Goal: Task Accomplishment & Management: Manage account settings

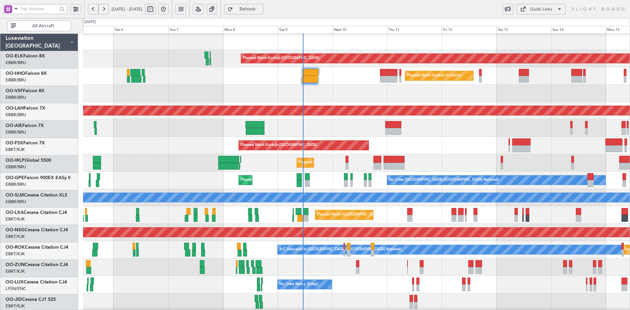
click at [451, 133] on div "Unplanned Maint [GEOGRAPHIC_DATA] ([GEOGRAPHIC_DATA] National) Planned Maint [G…" at bounding box center [356, 127] width 547 height 17
click at [430, 137] on div "Planned Maint Kortrijk-[GEOGRAPHIC_DATA]" at bounding box center [356, 145] width 547 height 17
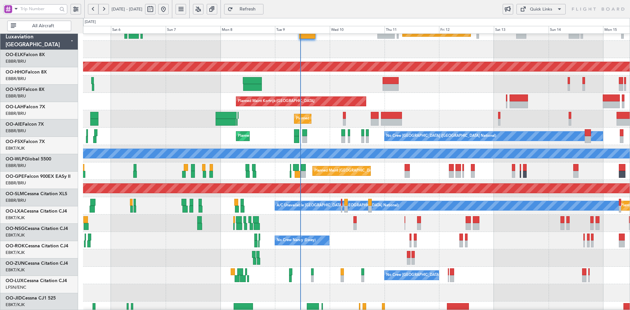
scroll to position [45, 0]
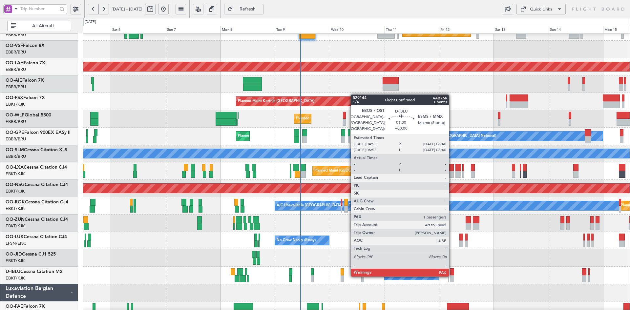
click at [470, 265] on div at bounding box center [356, 257] width 547 height 17
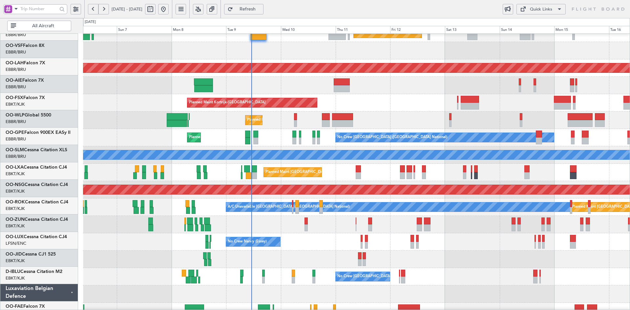
scroll to position [44, 0]
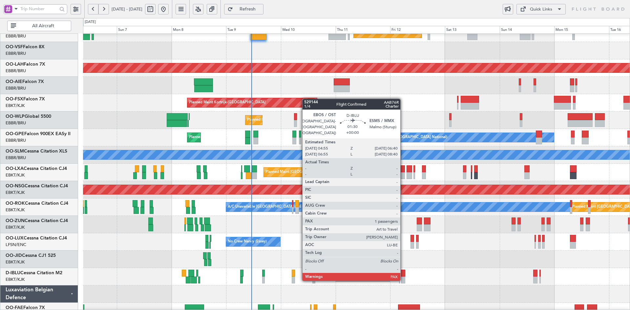
click at [403, 280] on div at bounding box center [403, 280] width 4 height 7
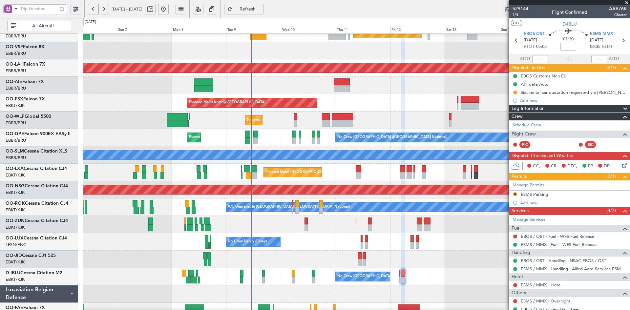
click at [626, 4] on span at bounding box center [627, 3] width 7 height 6
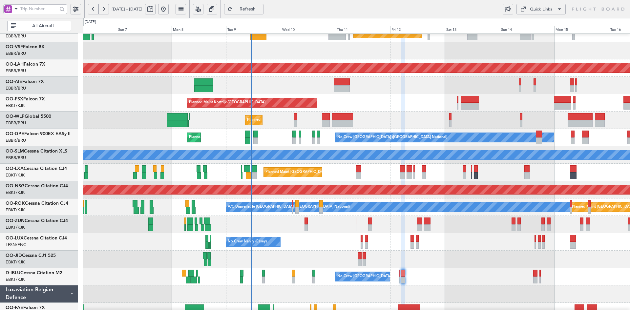
type input "0"
click at [518, 213] on div "Planned Maint Geneva (Cointrin) Planned [GEOGRAPHIC_DATA][PERSON_NAME]-[GEOGRAP…" at bounding box center [356, 164] width 547 height 348
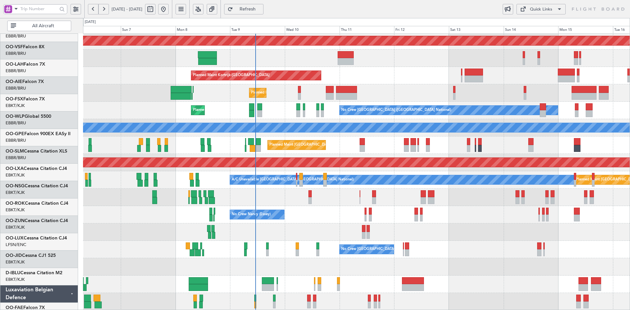
scroll to position [71, 0]
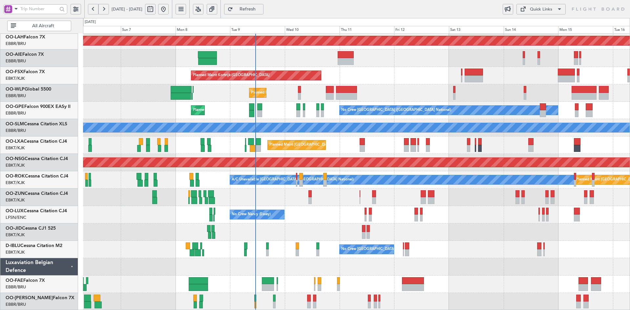
click at [343, 81] on div "Planned Maint Kortrijk-[GEOGRAPHIC_DATA]" at bounding box center [356, 75] width 547 height 17
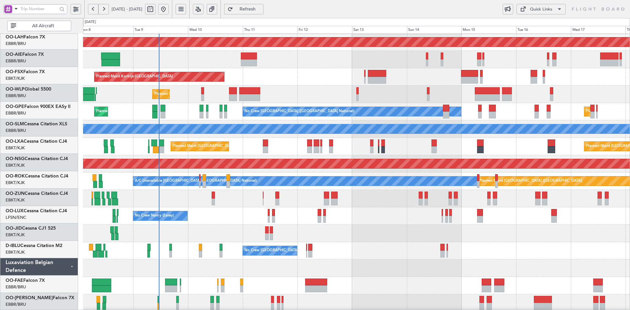
click at [365, 83] on div "Planned Maint Kortrijk-[GEOGRAPHIC_DATA]" at bounding box center [356, 76] width 547 height 17
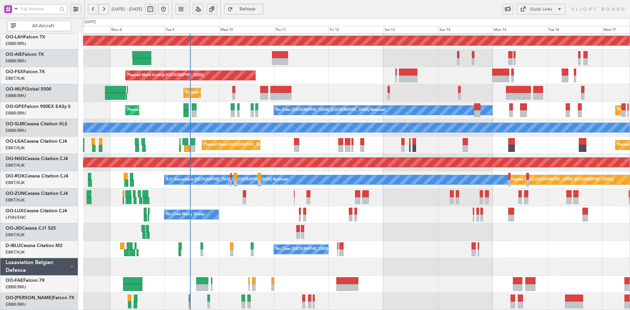
click at [421, 205] on div "Planned Maint [PERSON_NAME]-[GEOGRAPHIC_DATA][PERSON_NAME] ([GEOGRAPHIC_DATA][P…" at bounding box center [356, 137] width 547 height 348
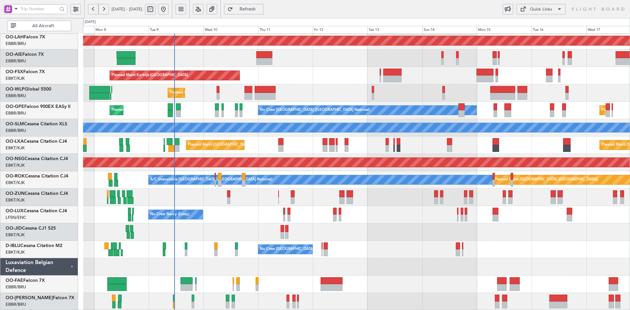
click at [377, 223] on div "Planned Maint [PERSON_NAME]-[GEOGRAPHIC_DATA][PERSON_NAME] ([GEOGRAPHIC_DATA][P…" at bounding box center [356, 137] width 547 height 348
click at [361, 222] on div "No Crew [PERSON_NAME] ([PERSON_NAME]) No Crew [PERSON_NAME] ([PERSON_NAME])" at bounding box center [356, 214] width 547 height 17
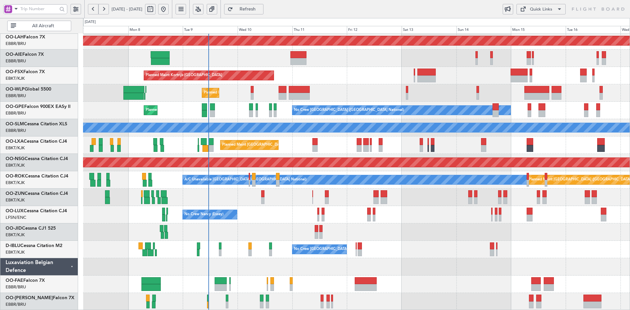
click at [334, 91] on div "Planned Maint Liege" at bounding box center [356, 92] width 547 height 17
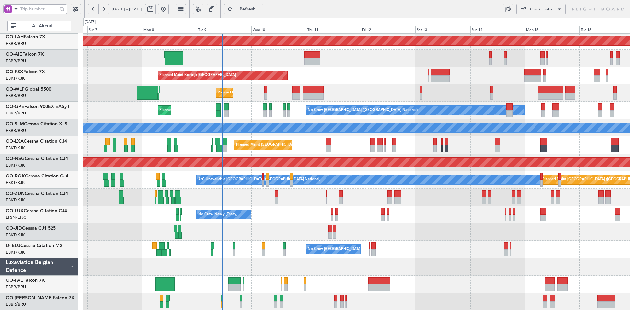
click at [365, 84] on div "Planned Maint Kortrijk-[GEOGRAPHIC_DATA]" at bounding box center [356, 75] width 547 height 17
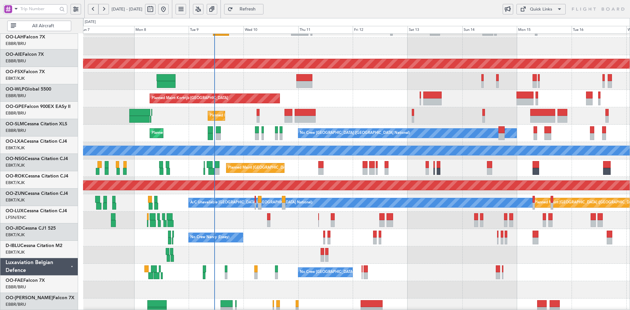
scroll to position [48, 0]
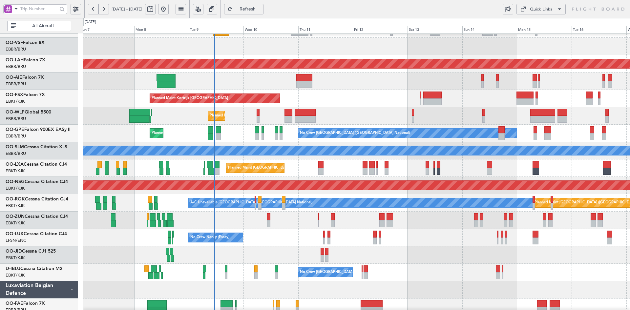
click at [371, 107] on div "Planned Maint Liege" at bounding box center [356, 115] width 547 height 17
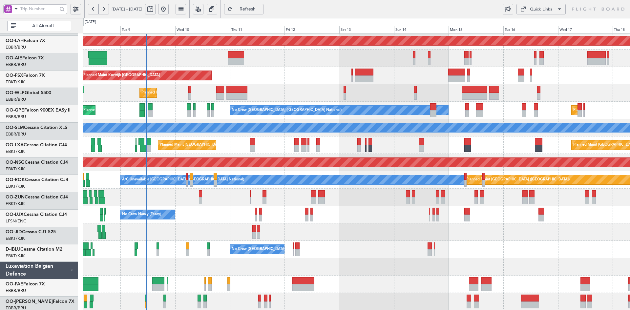
click at [304, 224] on div at bounding box center [356, 232] width 547 height 17
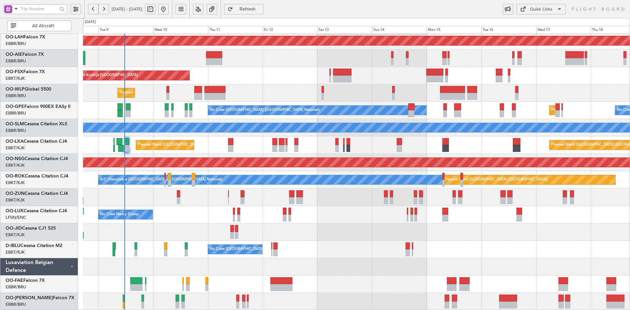
click at [336, 204] on div "Planned Maint [PERSON_NAME]-[GEOGRAPHIC_DATA][PERSON_NAME] ([GEOGRAPHIC_DATA][P…" at bounding box center [356, 137] width 547 height 348
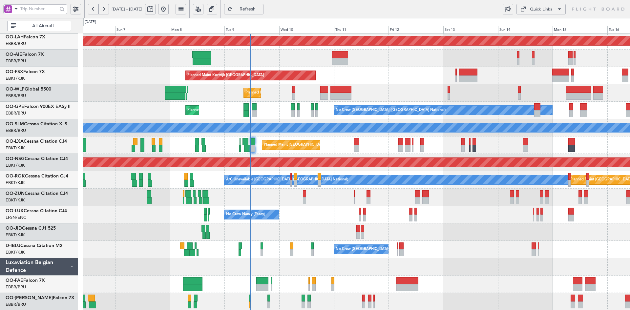
click at [422, 206] on div "Unplanned Maint [GEOGRAPHIC_DATA] ([GEOGRAPHIC_DATA])" at bounding box center [356, 197] width 547 height 17
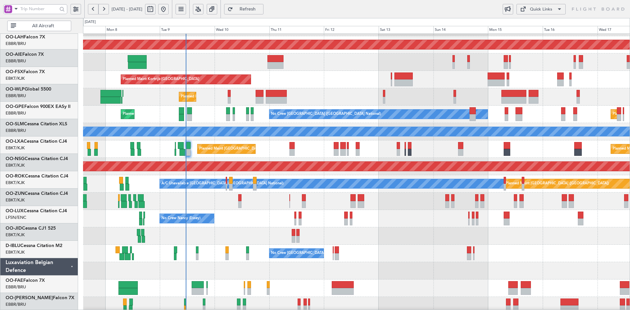
scroll to position [67, 0]
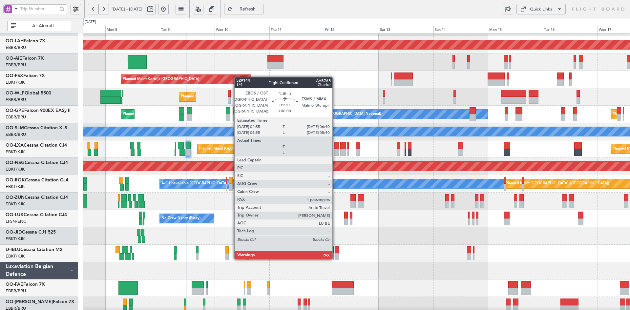
click at [335, 258] on div at bounding box center [337, 256] width 4 height 7
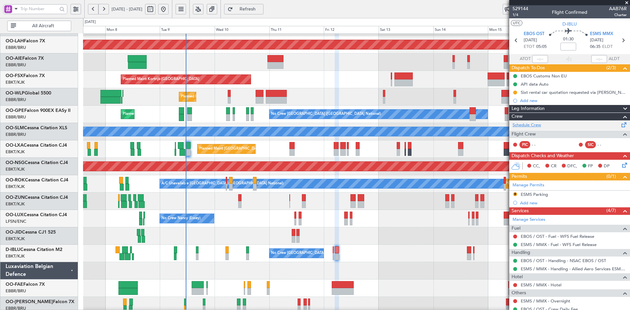
click at [538, 124] on link "Schedule Crew" at bounding box center [527, 125] width 29 height 7
click at [524, 7] on span "529144" at bounding box center [521, 8] width 16 height 7
click at [516, 16] on span "1/4" at bounding box center [521, 15] width 16 height 6
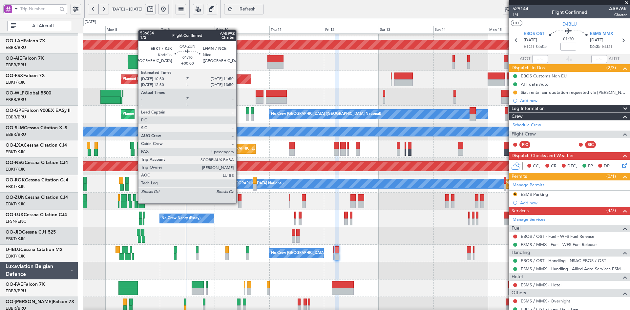
click at [239, 203] on div at bounding box center [239, 204] width 3 height 7
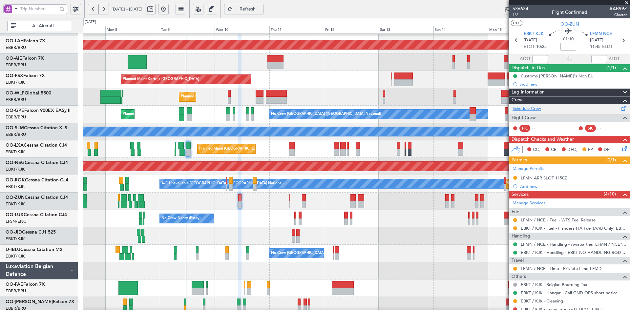
click at [535, 109] on link "Schedule Crew" at bounding box center [527, 109] width 29 height 7
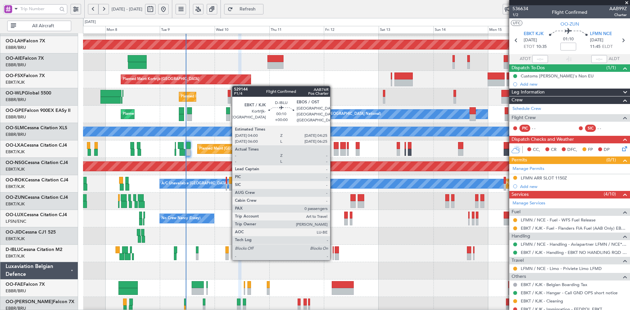
click at [333, 259] on div at bounding box center [333, 256] width 1 height 7
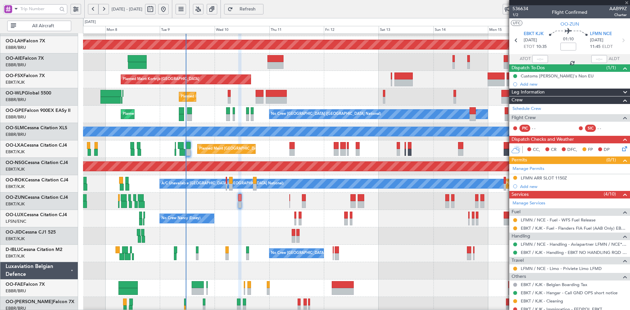
type input "0"
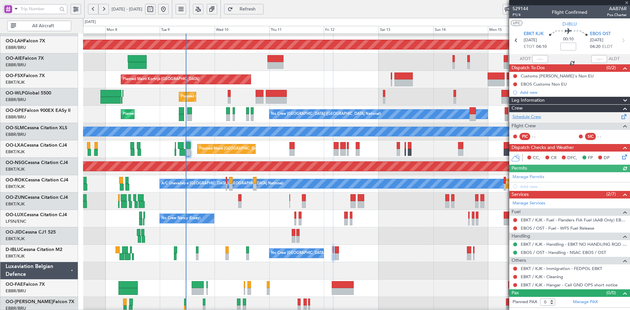
click at [533, 117] on link "Schedule Crew" at bounding box center [527, 117] width 29 height 7
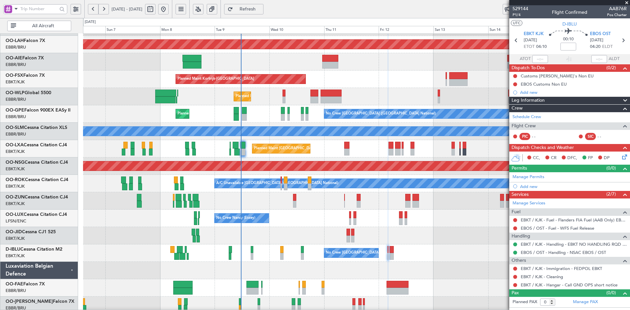
click at [238, 90] on div "Planned Maint Liege" at bounding box center [356, 96] width 547 height 17
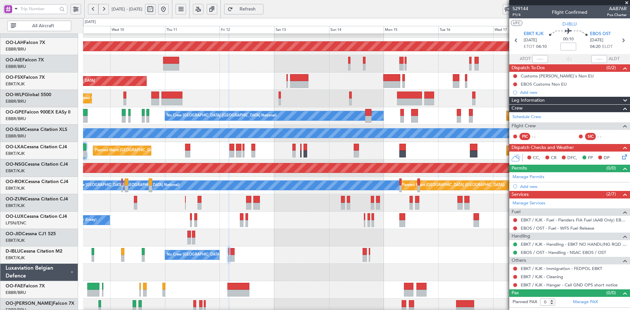
click at [385, 100] on div "Planned Maint Liege" at bounding box center [356, 98] width 547 height 17
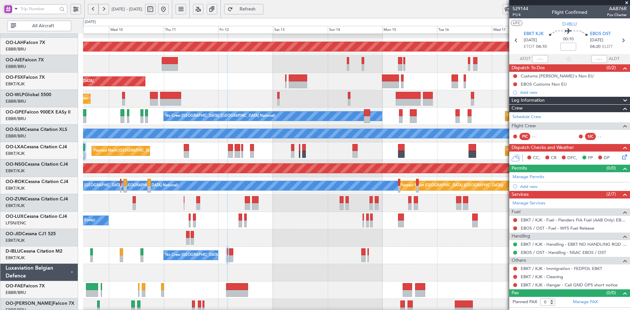
scroll to position [65, 0]
click at [281, 90] on div "Planned Maint Kortrijk-[GEOGRAPHIC_DATA]" at bounding box center [356, 81] width 547 height 17
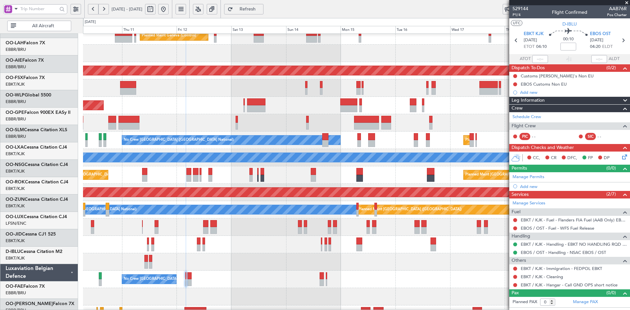
scroll to position [41, 0]
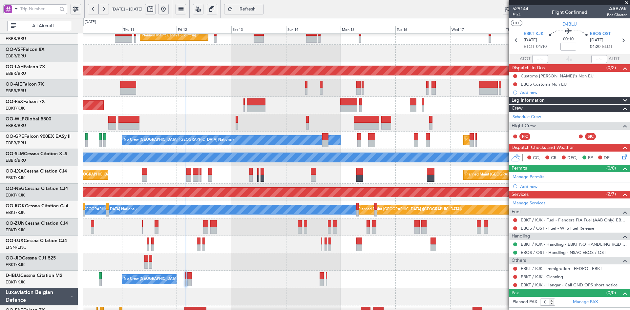
click at [424, 121] on div "Planned Maint Liege" at bounding box center [356, 122] width 547 height 17
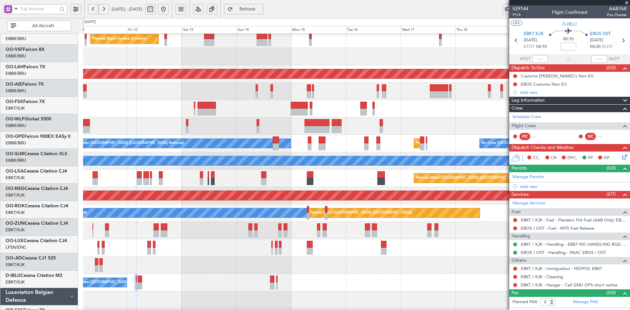
scroll to position [38, 0]
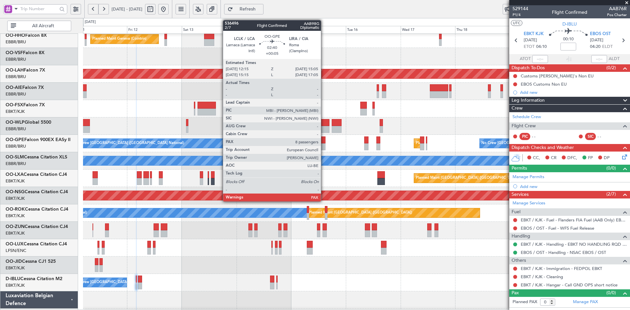
click at [324, 144] on div at bounding box center [322, 146] width 7 height 7
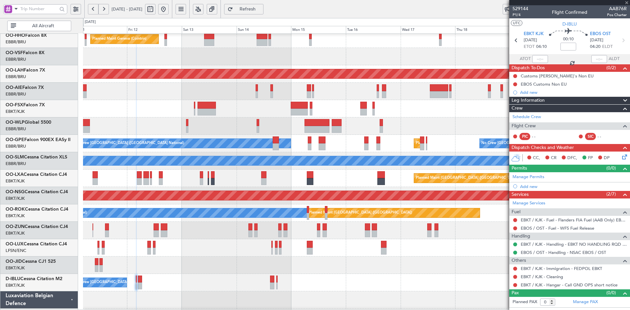
type input "+00:05"
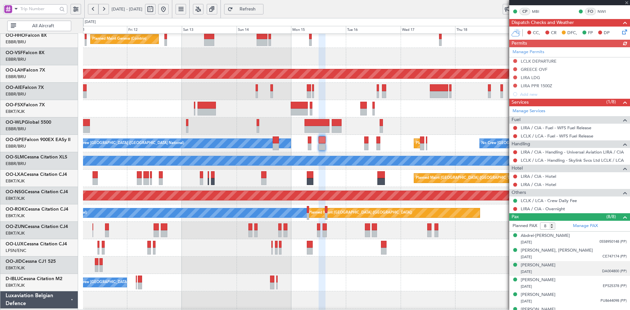
scroll to position [164, 0]
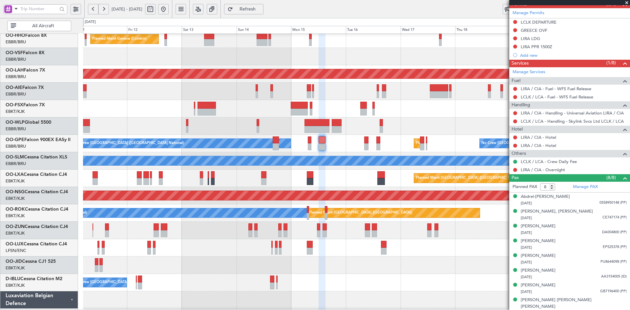
click at [628, 4] on span at bounding box center [627, 3] width 7 height 6
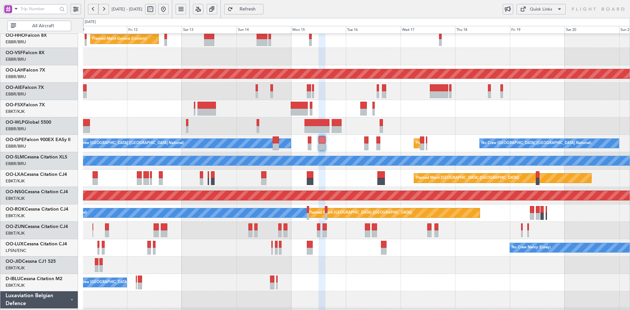
type input "0"
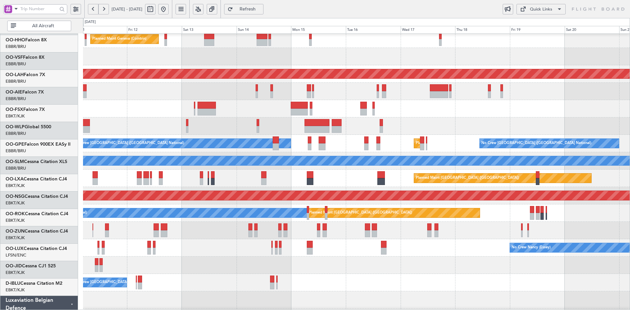
click at [458, 114] on div "Planned Maint Kortrijk-[GEOGRAPHIC_DATA]" at bounding box center [356, 108] width 547 height 17
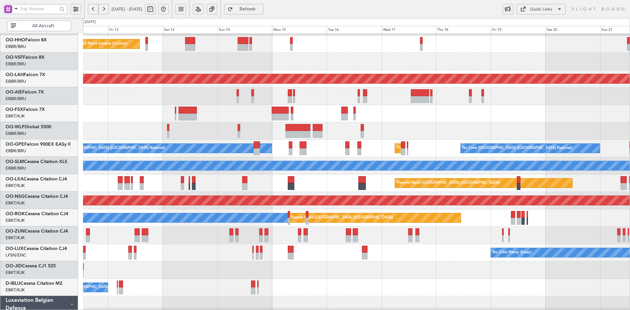
scroll to position [33, 0]
click at [249, 122] on div "Planned Maint Kortrijk-[GEOGRAPHIC_DATA]" at bounding box center [356, 113] width 547 height 17
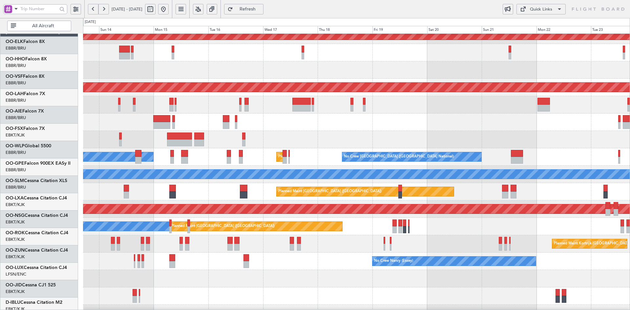
click at [333, 124] on div at bounding box center [356, 122] width 547 height 17
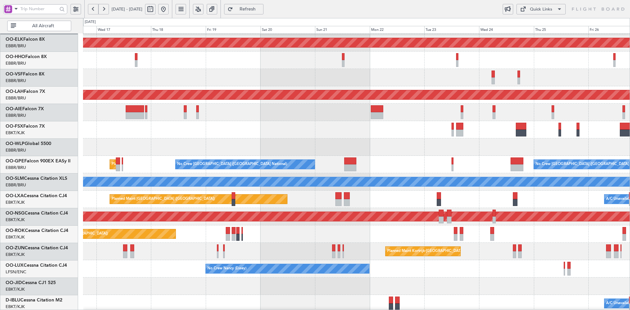
click at [393, 148] on div at bounding box center [356, 147] width 547 height 17
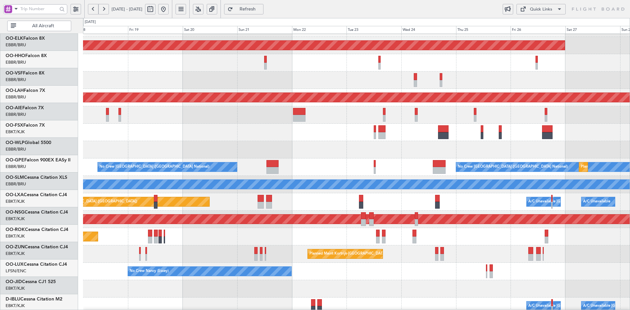
scroll to position [10, 0]
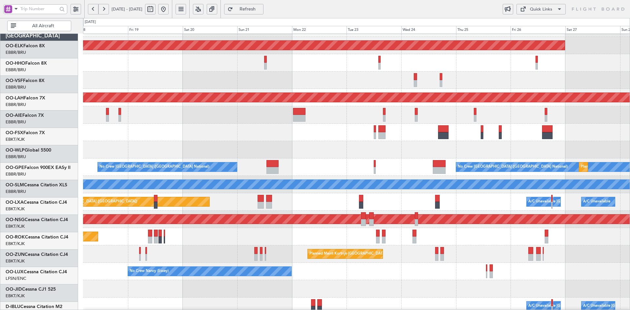
click at [448, 150] on div at bounding box center [356, 149] width 547 height 17
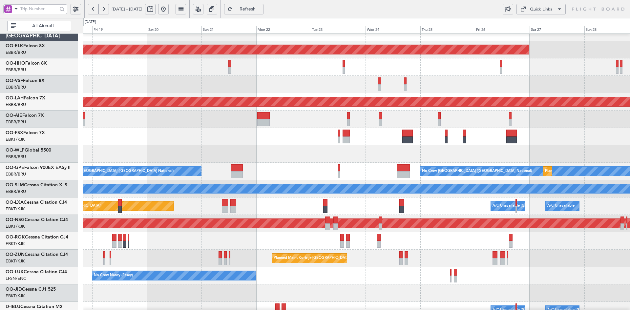
click at [585, 162] on div at bounding box center [356, 153] width 547 height 17
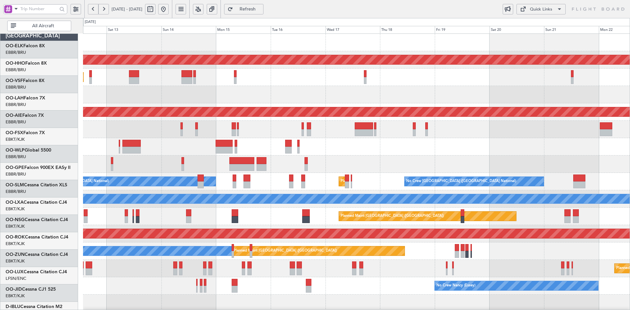
scroll to position [0, 0]
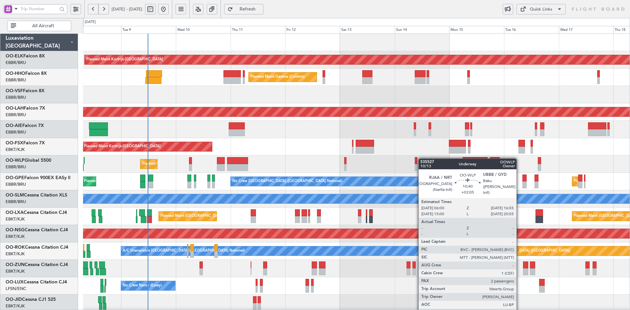
click at [479, 159] on div "Planned Maint Kortrijk-Wevelgem Planned Maint Geneva (Cointrin) Planned Maint A…" at bounding box center [356, 208] width 547 height 348
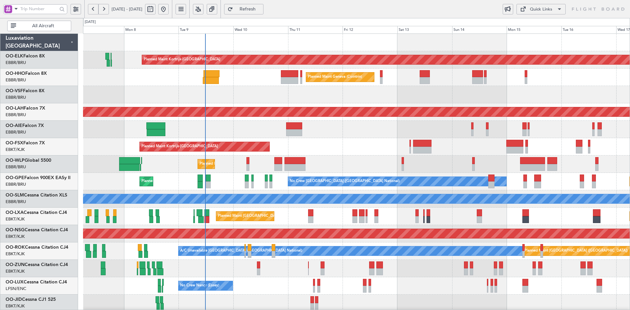
click at [386, 138] on div "Planned Maint Kortrijk-[GEOGRAPHIC_DATA]" at bounding box center [356, 146] width 547 height 17
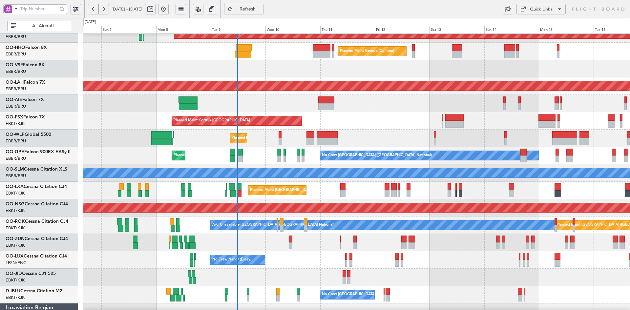
click at [519, 273] on div at bounding box center [356, 277] width 547 height 17
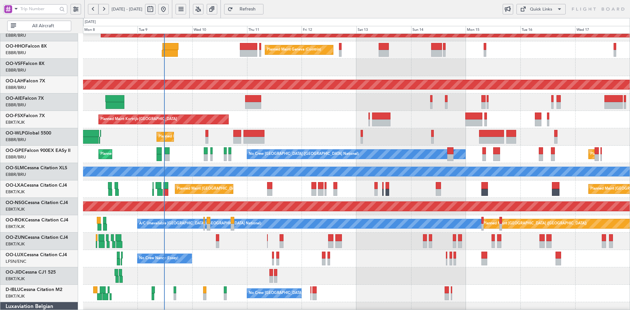
click at [370, 121] on div "Planned Maint Kortrijk-[GEOGRAPHIC_DATA]" at bounding box center [356, 119] width 547 height 17
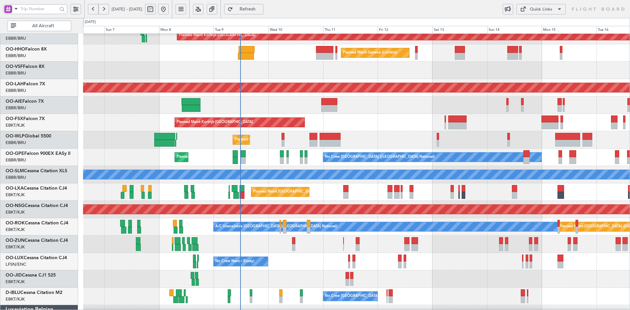
click at [408, 125] on div "Planned Maint Kortrijk-[GEOGRAPHIC_DATA]" at bounding box center [356, 122] width 547 height 17
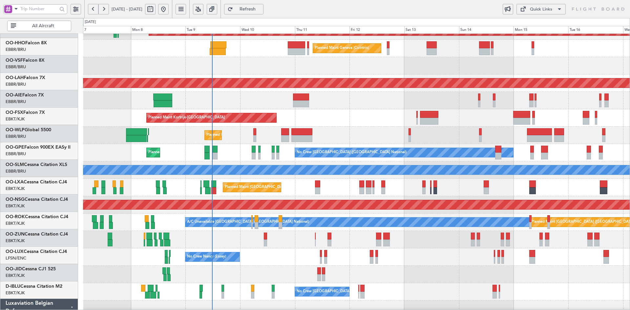
scroll to position [35, 0]
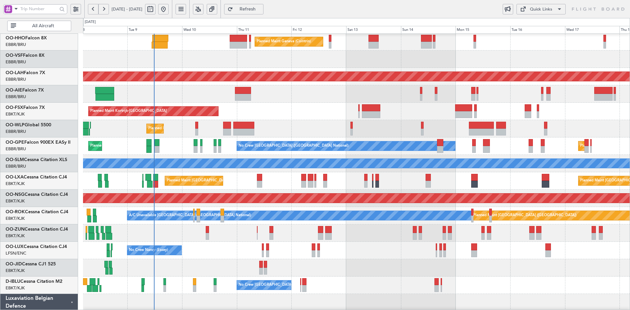
click at [366, 263] on div at bounding box center [356, 267] width 547 height 17
click at [314, 120] on div "Planned Maint Liege" at bounding box center [356, 128] width 547 height 17
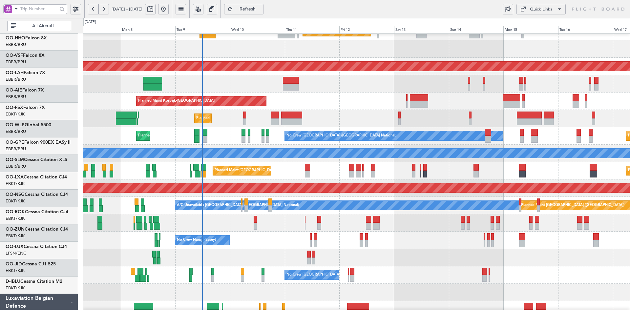
scroll to position [46, 0]
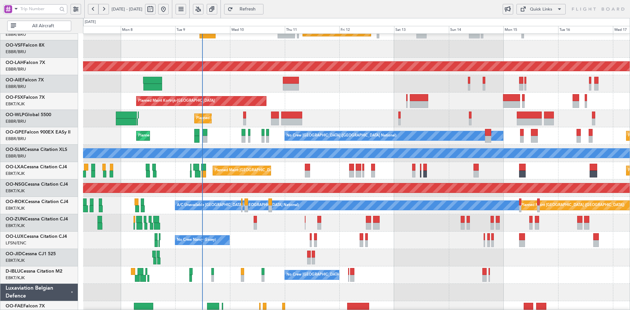
click at [361, 134] on div "Planned Maint Geneva (Cointrin) Planned Maint Alton-st Louis (St Louis Regl) Un…" at bounding box center [356, 162] width 547 height 348
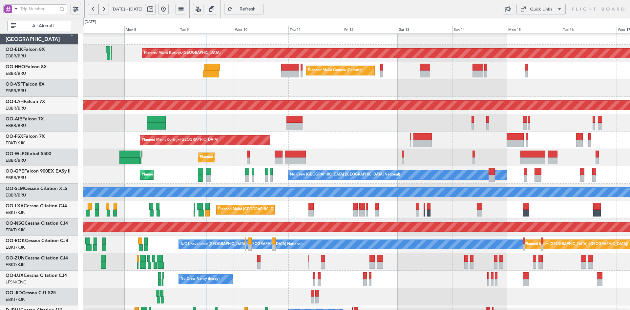
click at [350, 101] on div "Planned Maint Kortrijk-Wevelgem Planned Maint Geneva (Cointrin) Planned Maint A…" at bounding box center [356, 201] width 547 height 348
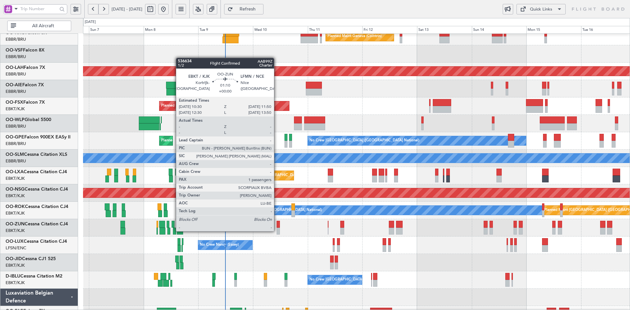
click at [280, 246] on div "Planned Maint Geneva (Cointrin) Planned Maint Alton-st Louis (St Louis Regl) Un…" at bounding box center [356, 167] width 547 height 348
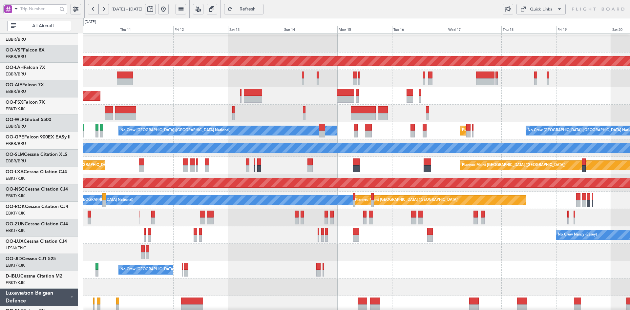
click at [322, 106] on div "Planned Maint Liege" at bounding box center [356, 113] width 547 height 17
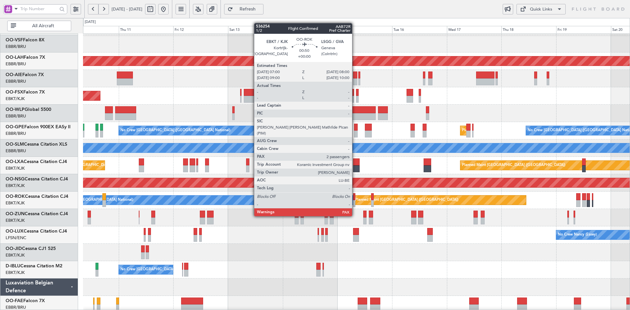
click at [355, 204] on div at bounding box center [354, 203] width 2 height 7
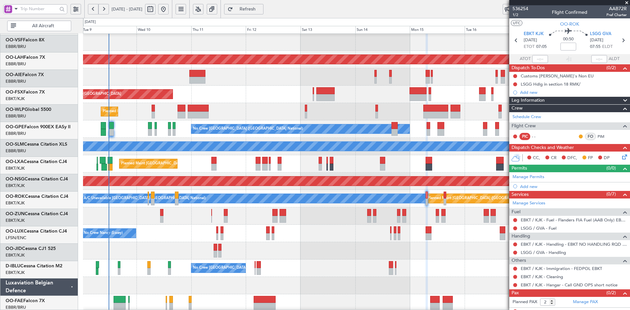
scroll to position [54, 0]
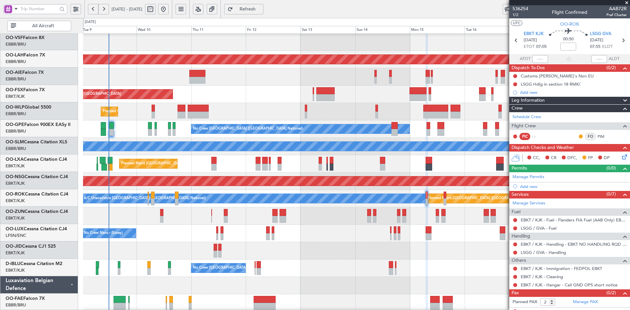
click at [307, 230] on div "No Crew Nancy (Essey) No Crew Nancy (Essey)" at bounding box center [356, 233] width 547 height 17
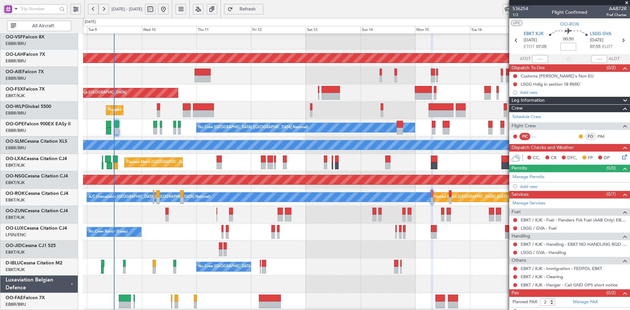
click at [358, 208] on div at bounding box center [356, 214] width 547 height 17
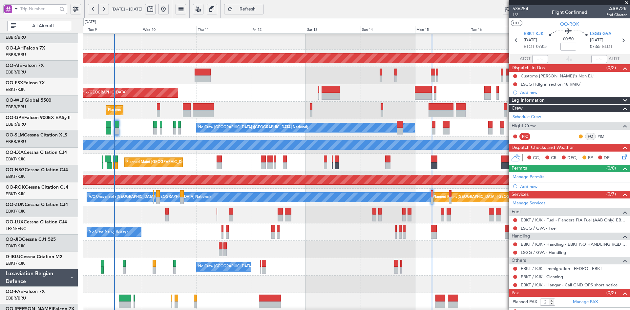
click at [391, 214] on div at bounding box center [356, 214] width 547 height 17
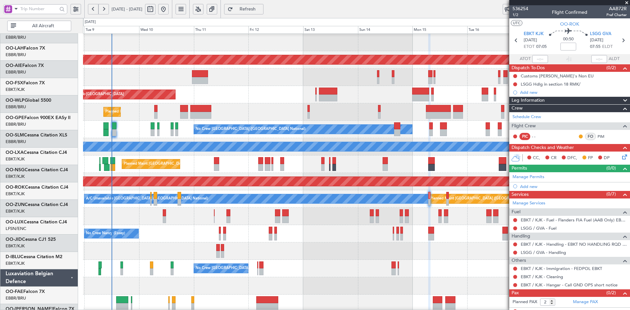
scroll to position [52, 0]
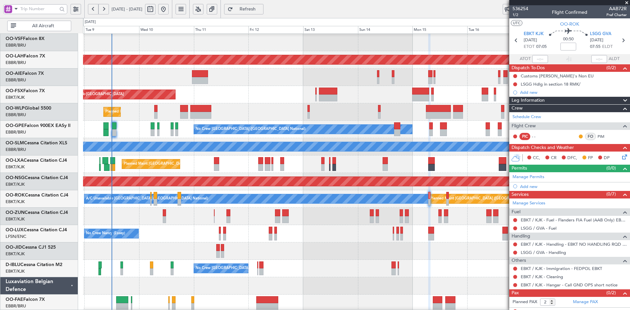
click at [323, 98] on div "Planned Maint Kortrijk-[GEOGRAPHIC_DATA]" at bounding box center [356, 94] width 547 height 17
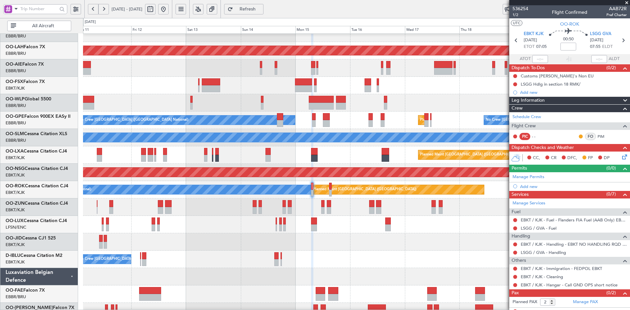
click at [369, 237] on div at bounding box center [356, 241] width 547 height 17
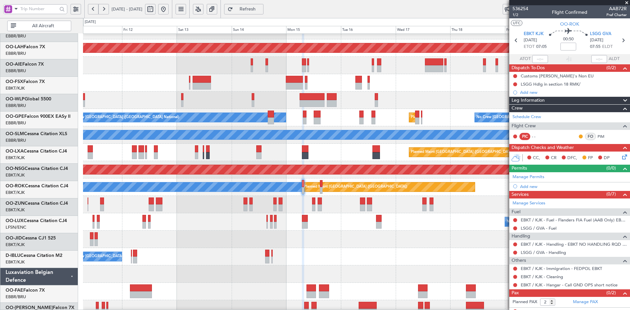
scroll to position [64, 0]
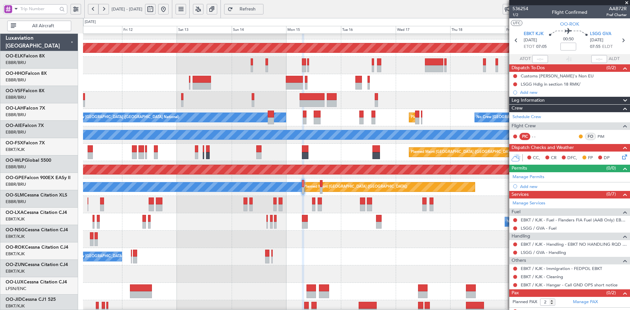
scroll to position [64, 0]
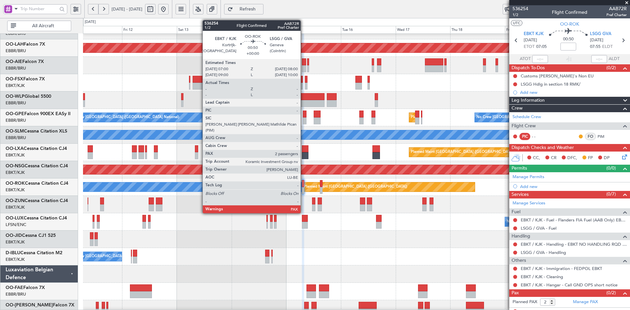
click at [304, 191] on div at bounding box center [303, 190] width 2 height 7
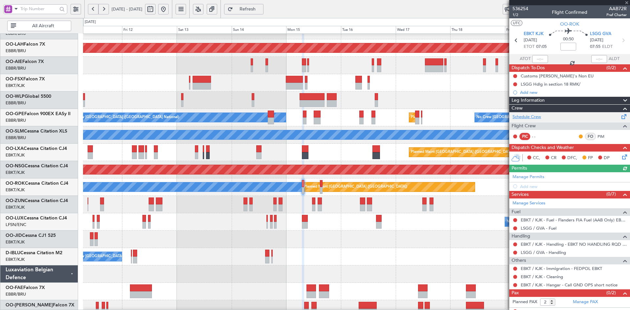
click at [538, 116] on link "Schedule Crew" at bounding box center [527, 117] width 29 height 7
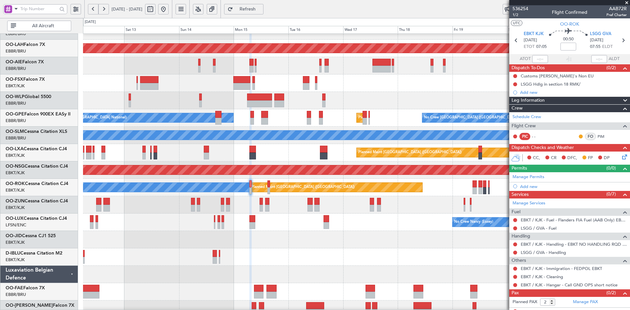
click at [379, 234] on div at bounding box center [356, 239] width 547 height 17
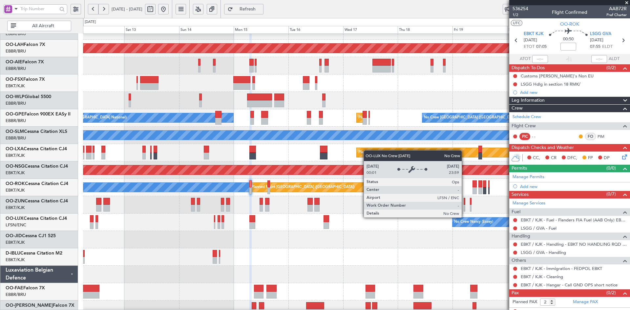
click at [398, 214] on div "Planned Maint Kortrijk-[GEOGRAPHIC_DATA]" at bounding box center [356, 204] width 547 height 17
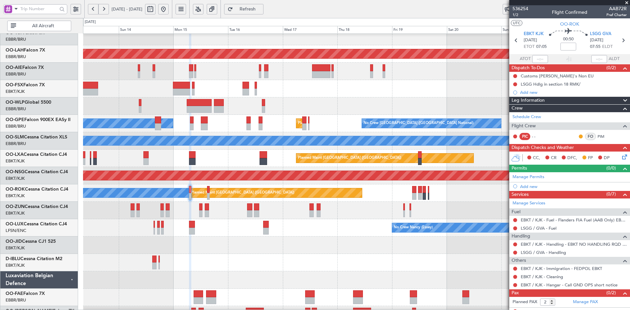
scroll to position [71, 0]
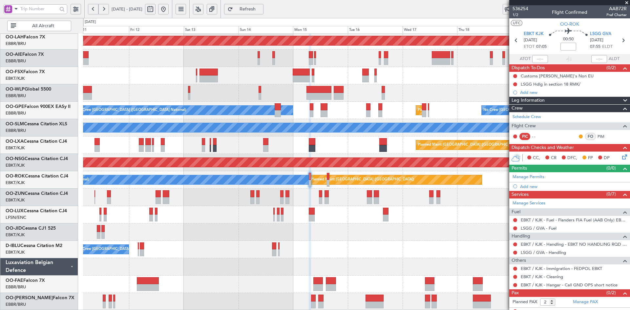
click at [429, 188] on div "Planned Maint Alton-st Louis (St Louis Regl) Planned Maint Kortrijk-Wevelgem Pl…" at bounding box center [356, 137] width 547 height 348
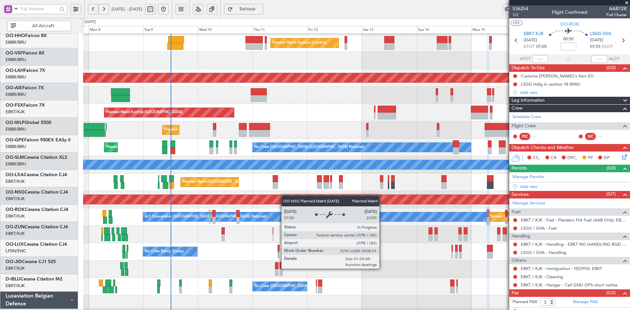
scroll to position [34, 0]
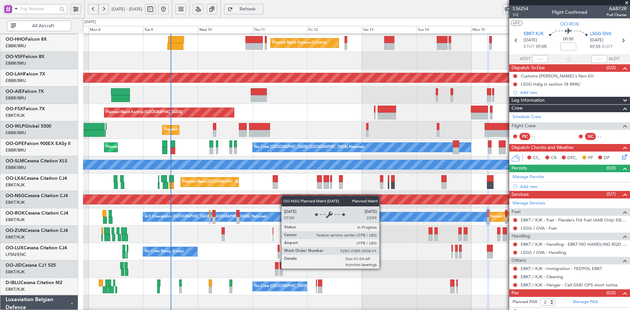
click at [424, 200] on div "Planned Maint [GEOGRAPHIC_DATA] ([GEOGRAPHIC_DATA])" at bounding box center [357, 199] width 1640 height 9
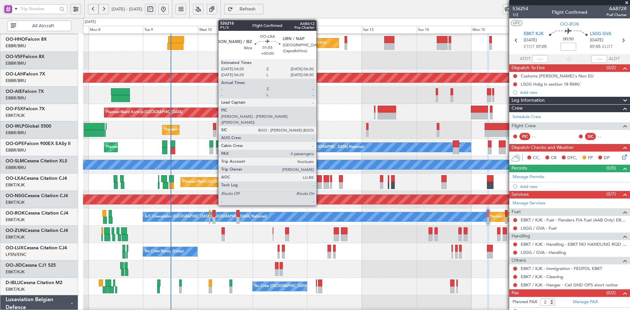
click at [319, 185] on div at bounding box center [319, 185] width 5 height 7
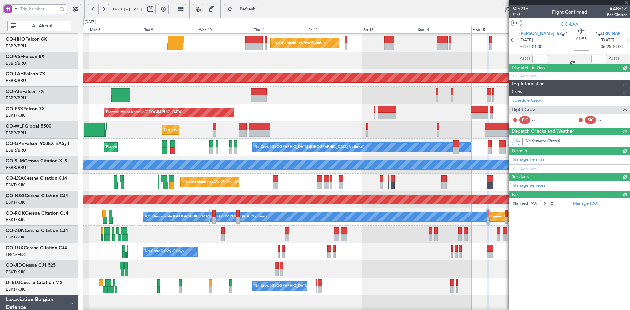
type input "0"
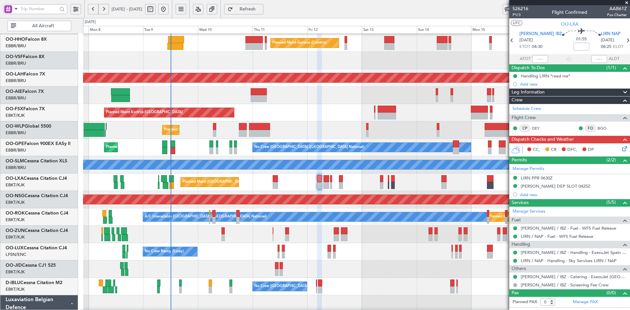
click at [628, 1] on span at bounding box center [627, 3] width 7 height 6
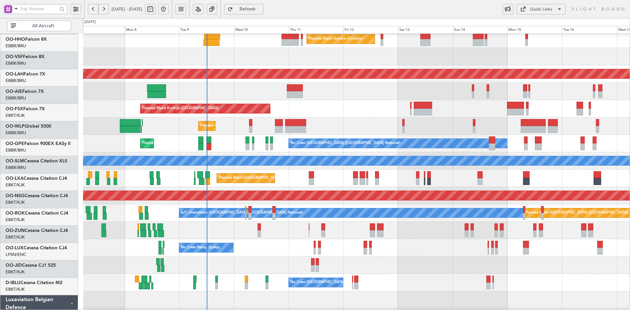
click at [259, 262] on div at bounding box center [356, 265] width 547 height 17
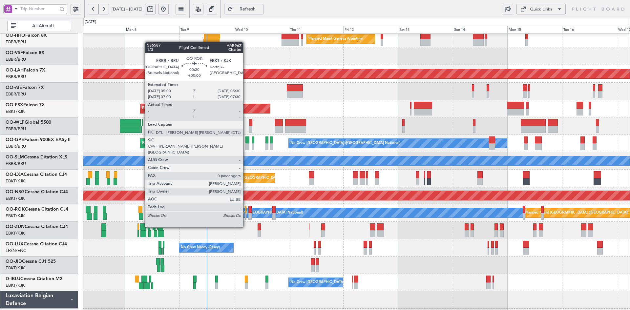
click at [246, 216] on div at bounding box center [245, 216] width 1 height 7
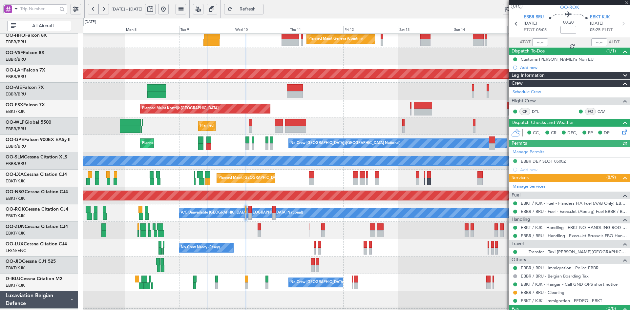
scroll to position [30, 0]
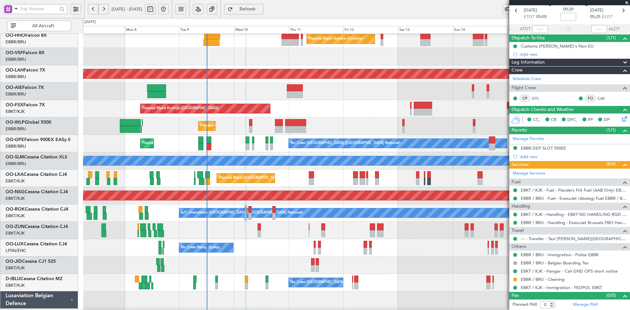
click at [628, 4] on span at bounding box center [627, 3] width 7 height 6
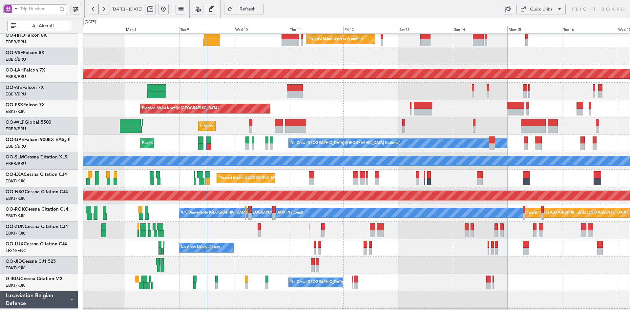
scroll to position [0, 0]
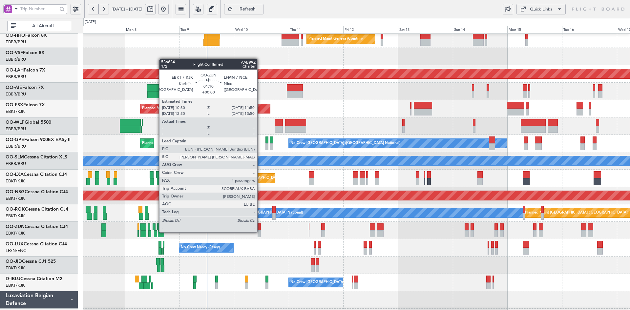
click at [260, 232] on div at bounding box center [259, 233] width 3 height 7
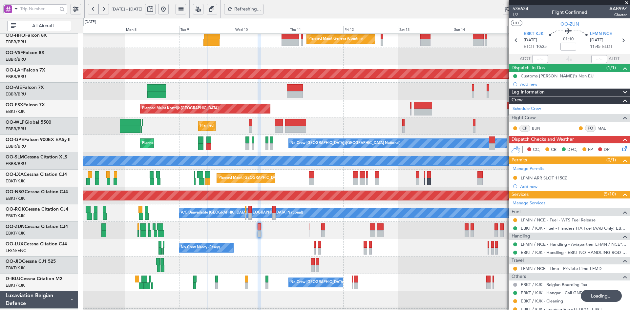
type input "+00:40"
click at [400, 280] on div "No Crew [GEOGRAPHIC_DATA] ([GEOGRAPHIC_DATA] National)" at bounding box center [356, 282] width 547 height 17
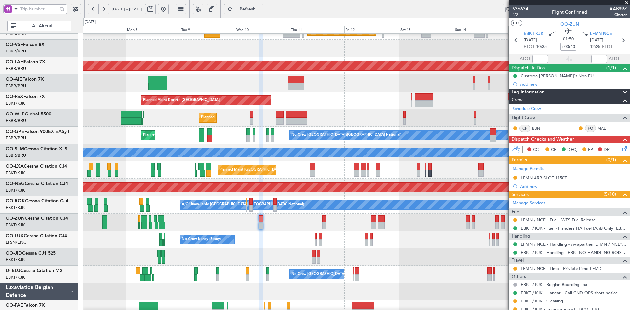
click at [397, 258] on div at bounding box center [356, 256] width 547 height 17
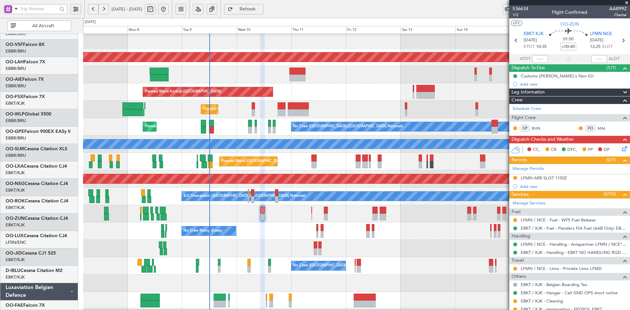
scroll to position [55, 0]
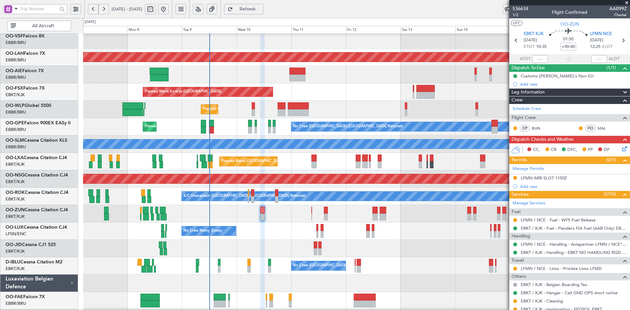
click at [627, 2] on span at bounding box center [627, 3] width 7 height 6
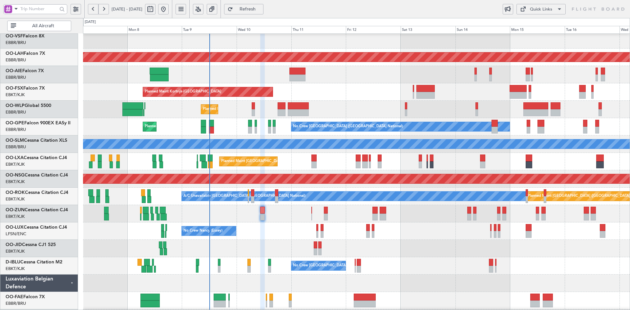
type input "0"
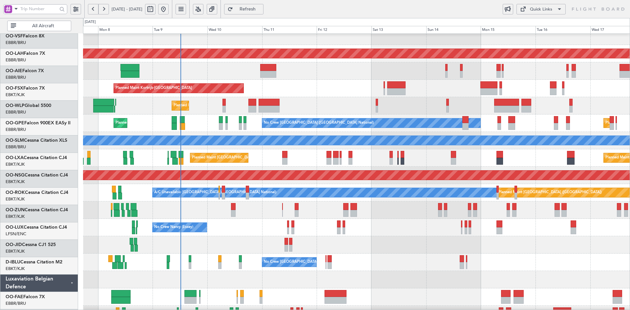
scroll to position [58, 0]
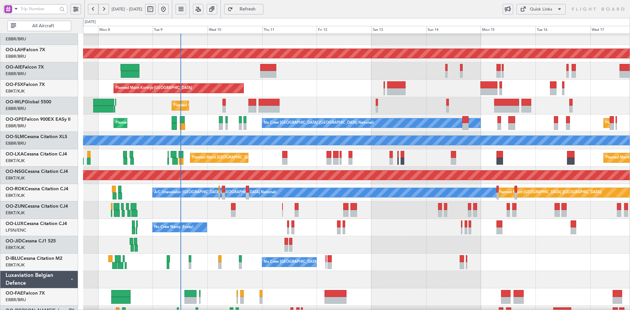
click at [367, 238] on div at bounding box center [356, 244] width 547 height 17
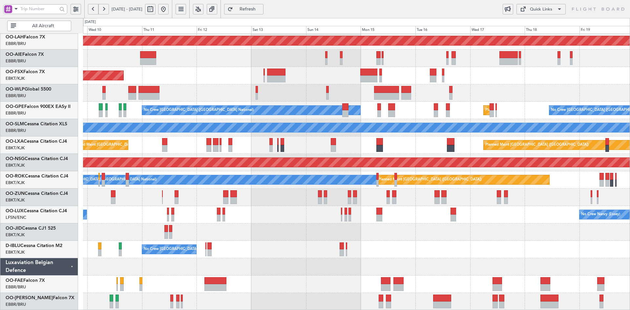
click at [421, 202] on div "Planned Maint Alton-st Louis (St Louis Regl) Planned Maint Kortrijk-Wevelgem Pl…" at bounding box center [356, 137] width 547 height 348
click at [311, 102] on div "Planned Maint Liege" at bounding box center [356, 92] width 547 height 17
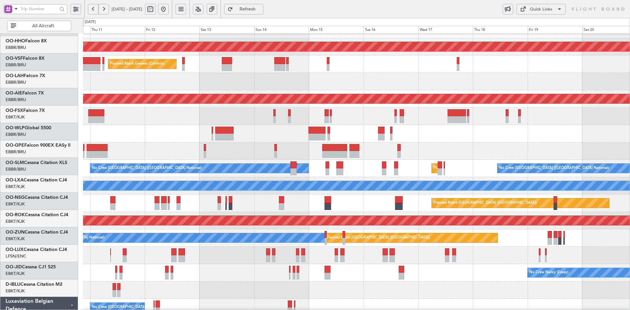
scroll to position [13, 0]
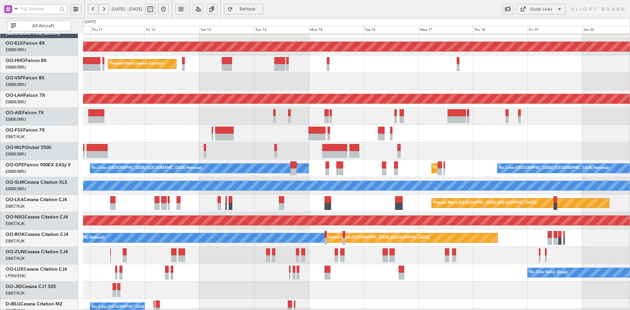
click at [455, 144] on div "Planned Maint Liege" at bounding box center [356, 150] width 547 height 17
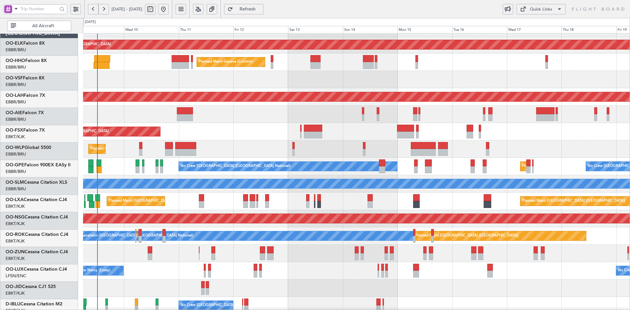
scroll to position [15, 0]
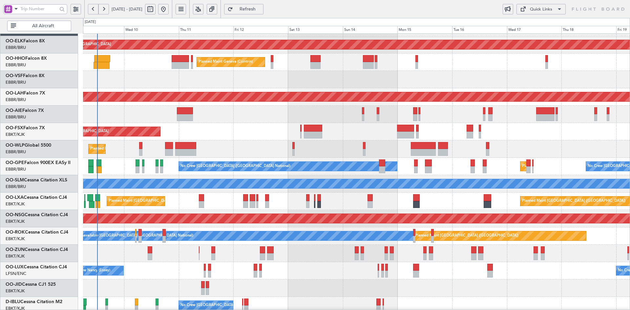
click at [349, 74] on div at bounding box center [356, 79] width 547 height 17
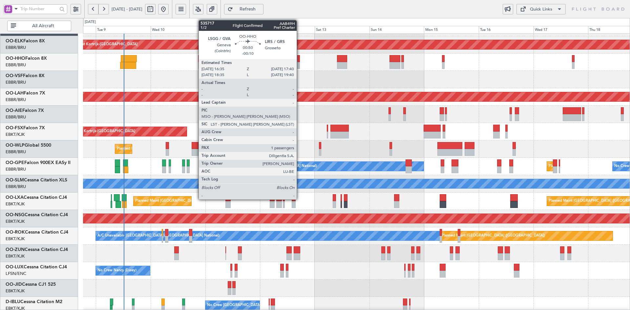
click at [300, 66] on div at bounding box center [298, 65] width 3 height 7
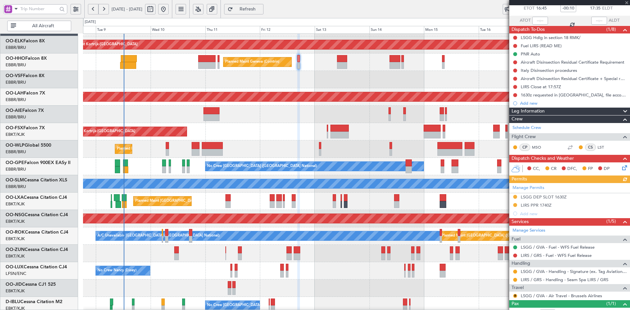
scroll to position [61, 0]
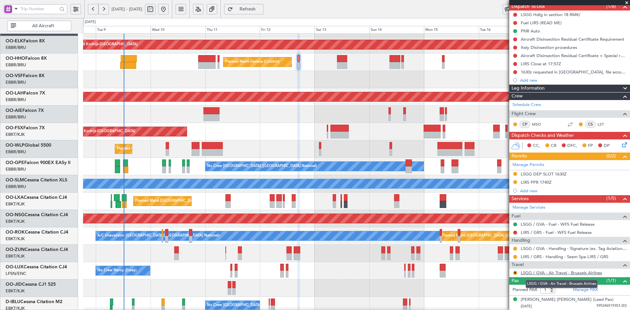
click at [571, 273] on link "LSGG / GVA - Air Travel - Brussels Airlines" at bounding box center [561, 273] width 81 height 6
click at [579, 272] on link "LSGG / GVA - Air Travel - Brussels Airlines" at bounding box center [561, 273] width 81 height 6
click at [280, 132] on div "Planned Maint Kortrijk-[GEOGRAPHIC_DATA]" at bounding box center [356, 131] width 547 height 17
click at [280, 129] on div "Planned Maint Kortrijk-[GEOGRAPHIC_DATA]" at bounding box center [356, 131] width 547 height 17
click at [245, 135] on div "Planned Maint Kortrijk-[GEOGRAPHIC_DATA]" at bounding box center [356, 131] width 547 height 17
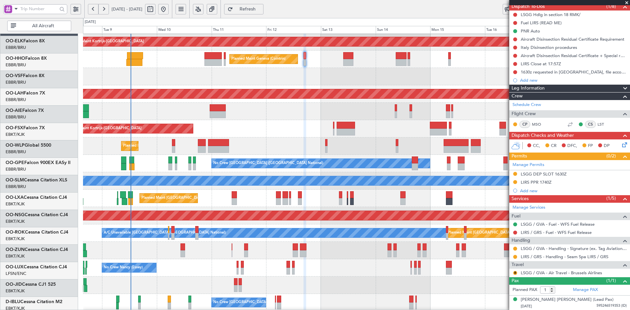
scroll to position [18, 0]
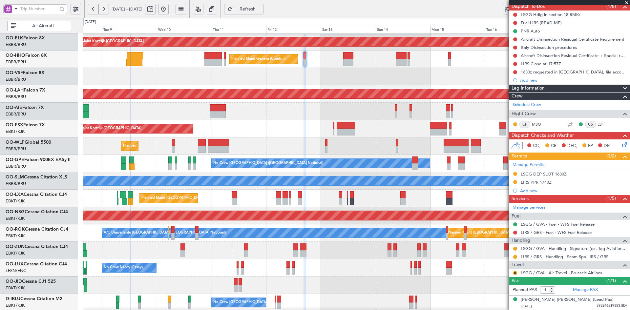
click at [334, 191] on div "Planned Maint Kortrijk-Wevelgem Planned Maint Geneva (Cointrin) Planned Maint A…" at bounding box center [356, 190] width 547 height 348
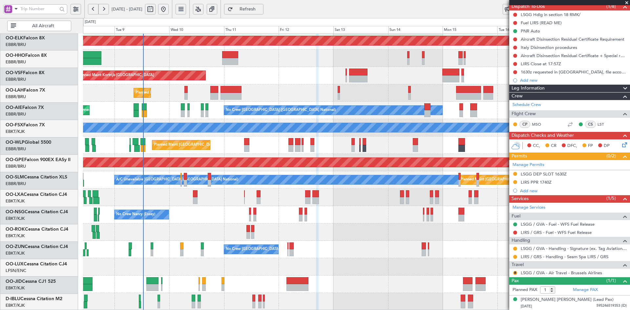
scroll to position [71, 0]
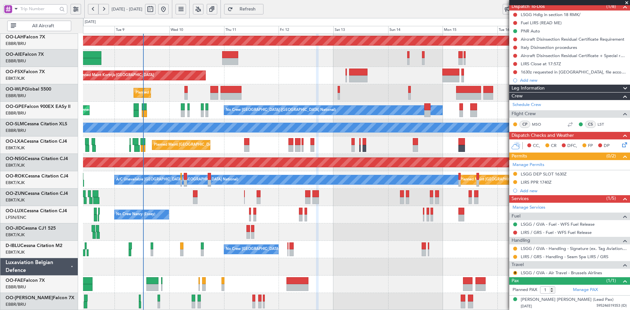
click at [264, 214] on div "Planned Maint Alton-st Louis (St Louis Regl) Planned Maint Kortrijk-Wevelgem Pl…" at bounding box center [356, 137] width 547 height 348
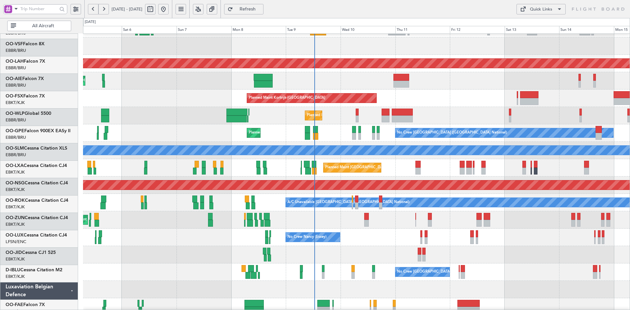
scroll to position [58, 0]
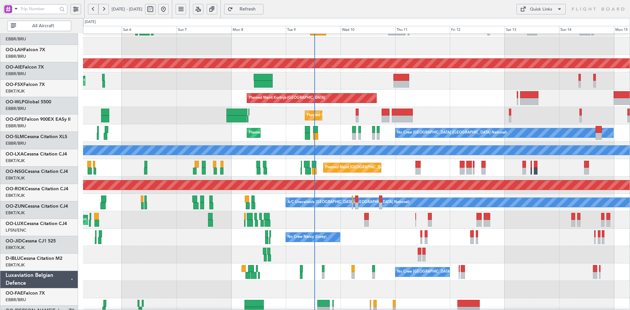
click at [417, 96] on div "Planned Maint Kortrijk-[GEOGRAPHIC_DATA]" at bounding box center [356, 98] width 547 height 17
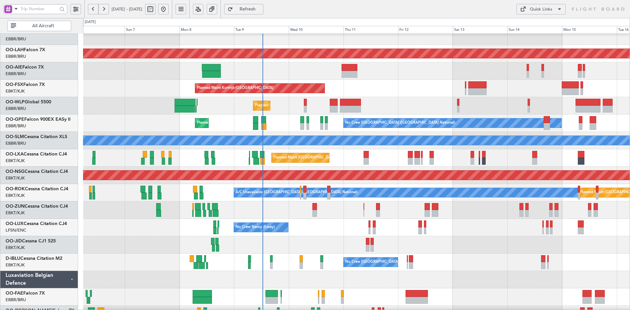
click at [460, 235] on div "Planned Maint Alton-st Louis (St Louis Regl) Unplanned Maint Brussels (Brussels…" at bounding box center [356, 149] width 547 height 348
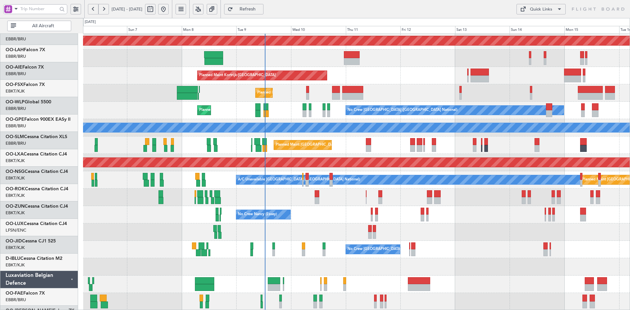
scroll to position [71, 0]
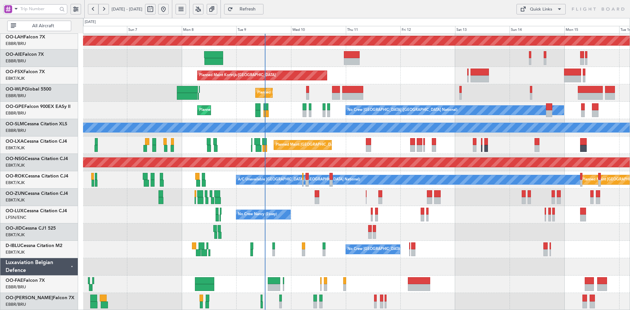
click at [425, 224] on div at bounding box center [356, 232] width 547 height 17
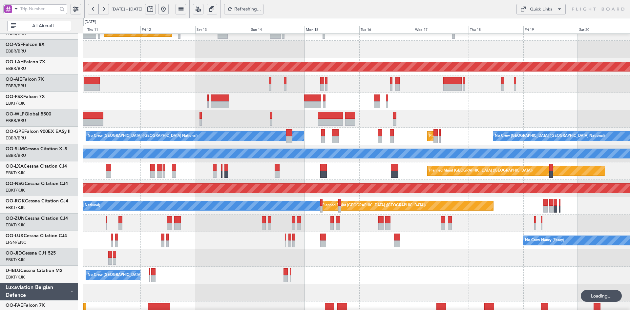
scroll to position [45, 0]
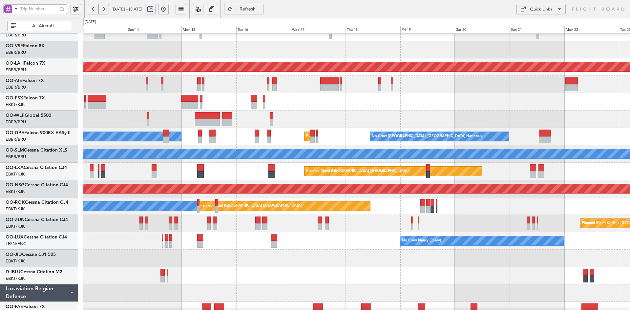
click at [431, 99] on div at bounding box center [356, 101] width 547 height 17
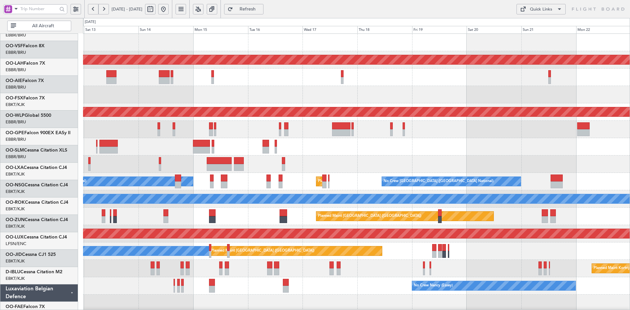
scroll to position [0, 0]
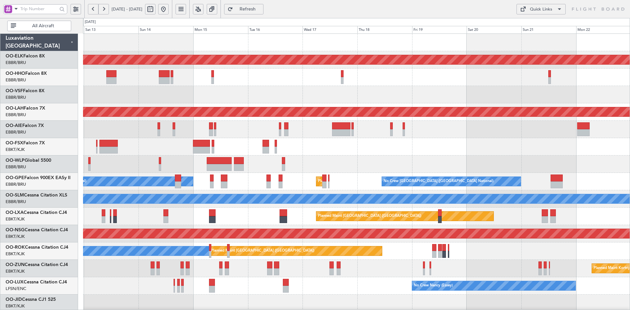
click at [489, 161] on div "Planned Maint Kortrijk-Wevelgem Planned Maint Geneva (Cointrin) Planned Maint A…" at bounding box center [356, 208] width 547 height 348
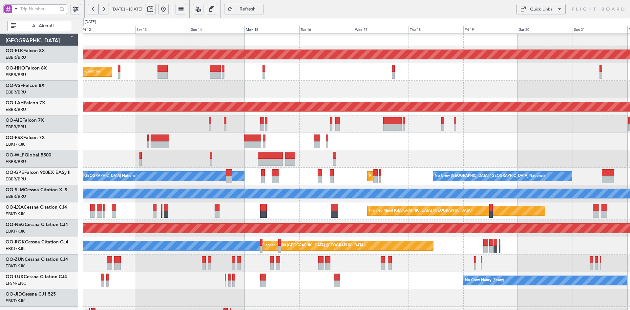
click at [373, 151] on div "Planned Maint Liege" at bounding box center [356, 158] width 547 height 17
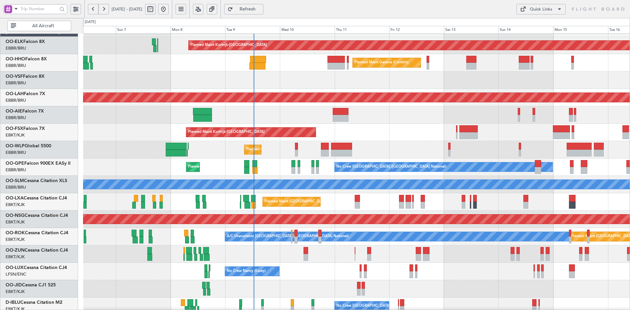
scroll to position [14, 0]
click at [493, 89] on div "Planned Maint [PERSON_NAME]-[GEOGRAPHIC_DATA][PERSON_NAME] ([GEOGRAPHIC_DATA][P…" at bounding box center [356, 97] width 547 height 17
click at [344, 110] on div "Unplanned Maint [GEOGRAPHIC_DATA] ([GEOGRAPHIC_DATA] National)" at bounding box center [356, 115] width 547 height 17
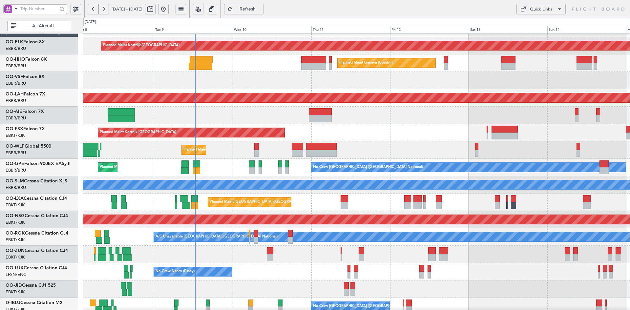
click at [366, 121] on div at bounding box center [356, 115] width 547 height 17
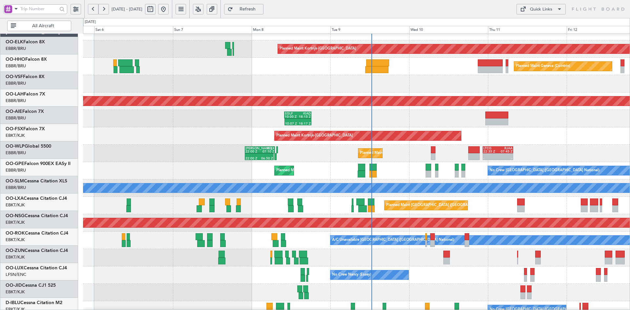
click at [585, 142] on div "Planned Maint Kortrijk-Wevelgem - - EBBR 07:00 Z KTEB 15:00 Z" at bounding box center [356, 135] width 547 height 17
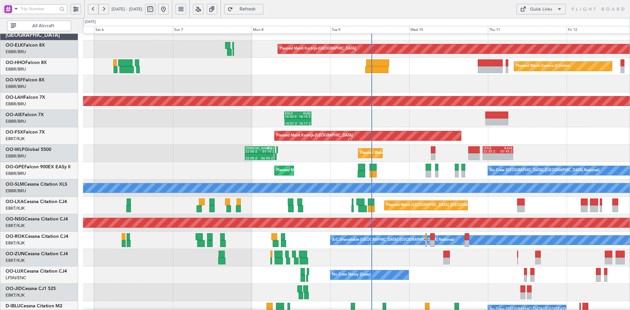
scroll to position [24, 0]
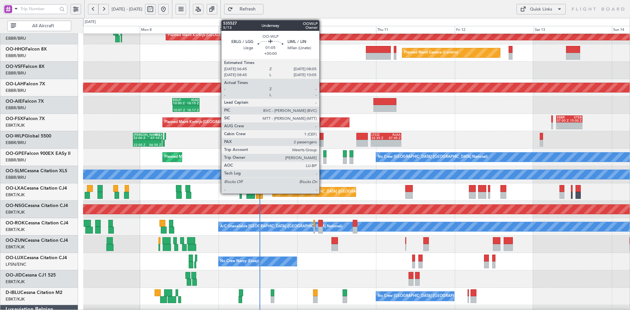
click at [322, 143] on div at bounding box center [321, 143] width 5 height 7
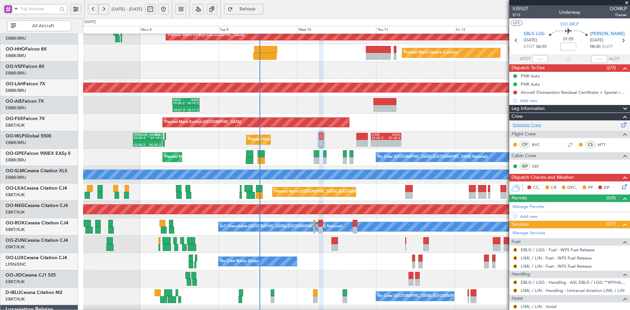
click at [530, 125] on link "Schedule Crew" at bounding box center [527, 125] width 29 height 7
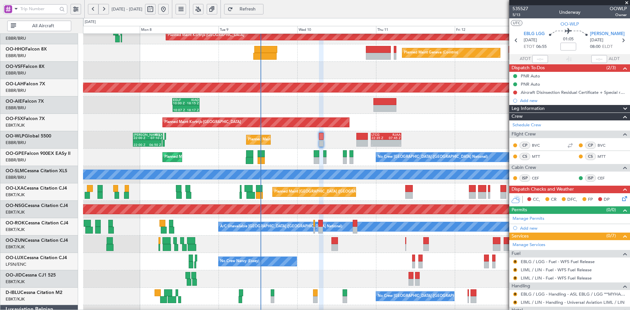
scroll to position [32, 0]
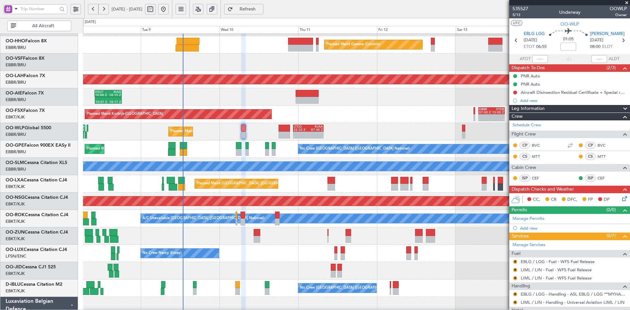
click at [366, 260] on div "No Crew Nancy (Essey)" at bounding box center [356, 253] width 547 height 17
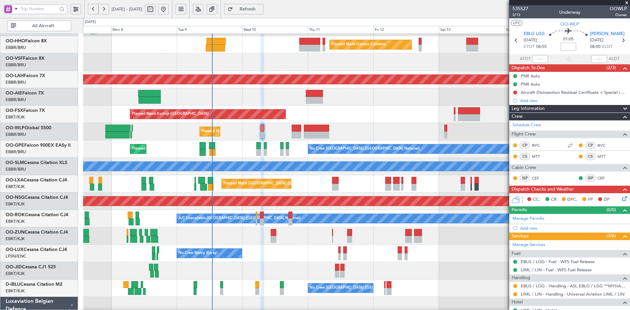
click at [450, 249] on div "No Crew Nancy (Essey)" at bounding box center [356, 253] width 547 height 17
click at [302, 131] on div "Planned Maint Liege - - RJAA 06:00 Z UBBB 16:55 Z" at bounding box center [356, 131] width 547 height 17
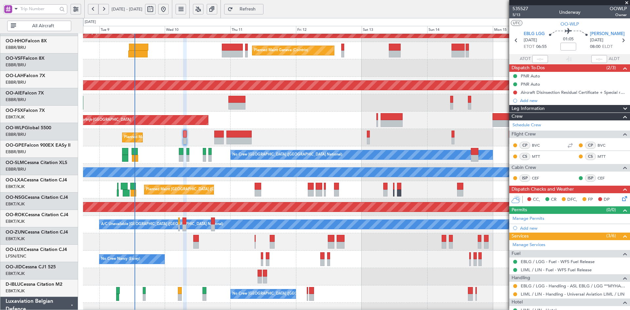
scroll to position [27, 0]
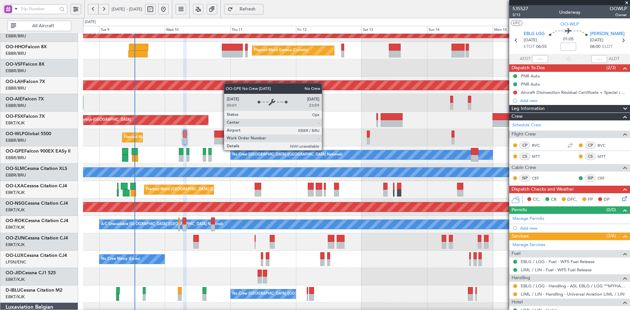
click at [236, 143] on div "Planned Maint Liege - - RJAA 06:00 Z UBBB 16:55 Z" at bounding box center [356, 137] width 547 height 17
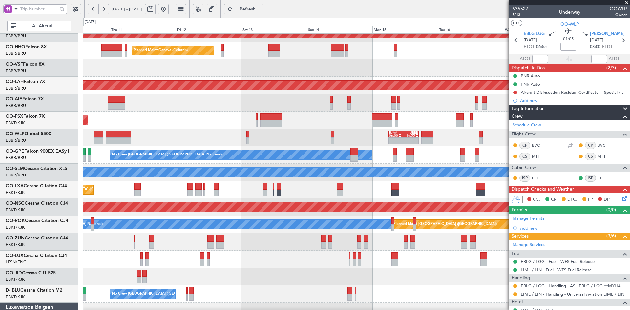
click at [331, 116] on div "Planned Maint Kortrijk-[GEOGRAPHIC_DATA]" at bounding box center [356, 120] width 547 height 17
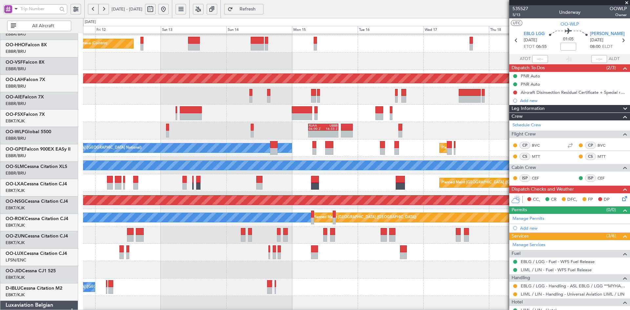
scroll to position [33, 0]
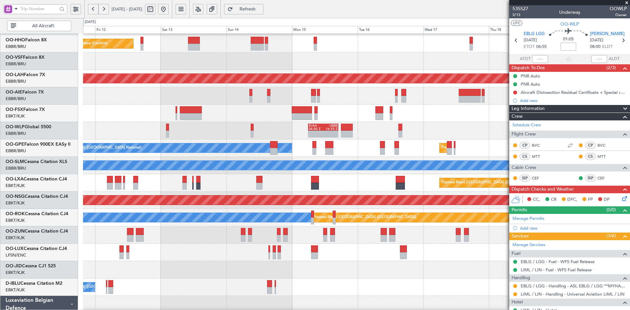
click at [444, 266] on div at bounding box center [356, 269] width 547 height 17
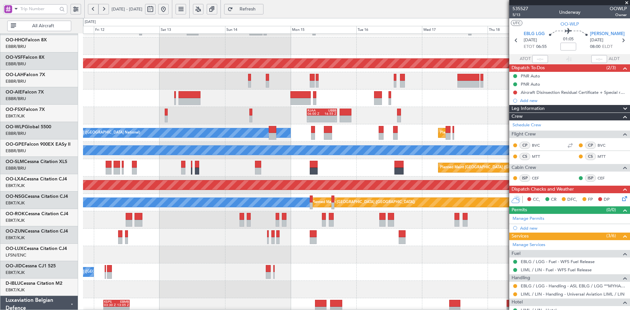
click at [338, 248] on div at bounding box center [356, 254] width 547 height 17
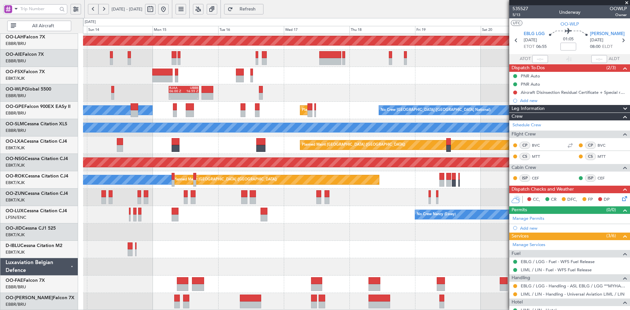
scroll to position [69, 0]
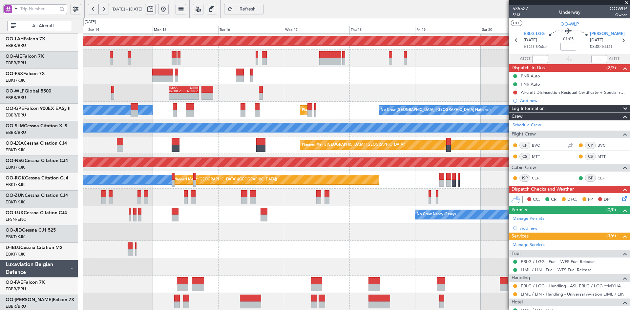
click at [341, 237] on div at bounding box center [356, 232] width 547 height 17
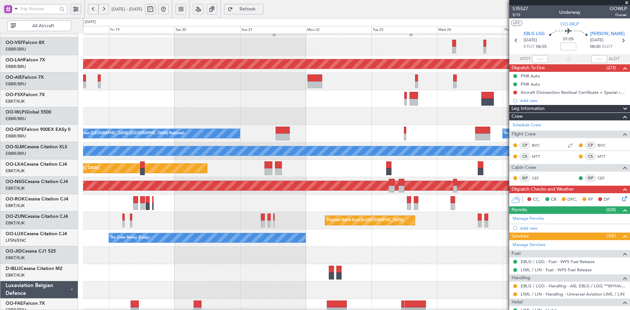
click at [180, 117] on div at bounding box center [356, 116] width 547 height 17
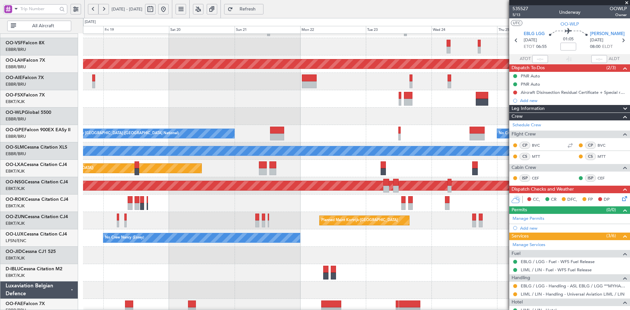
click at [438, 263] on div "Planned Maint Alton-st Louis (St Louis Regl) No Crew Brussels (Brussels Nationa…" at bounding box center [356, 160] width 547 height 348
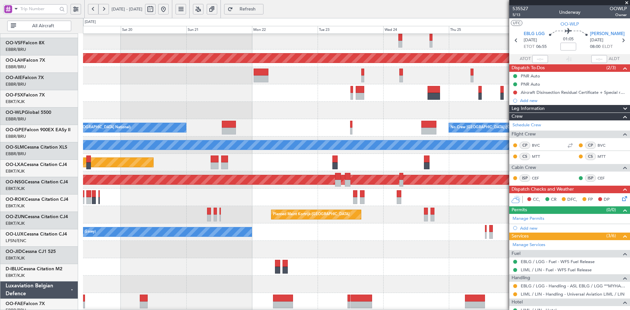
click at [385, 257] on div "Planned Maint Kortrijk-[GEOGRAPHIC_DATA]" at bounding box center [356, 249] width 547 height 17
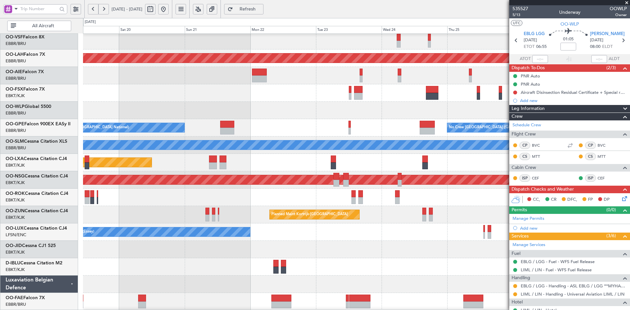
scroll to position [54, 0]
click at [418, 292] on div at bounding box center [356, 284] width 547 height 17
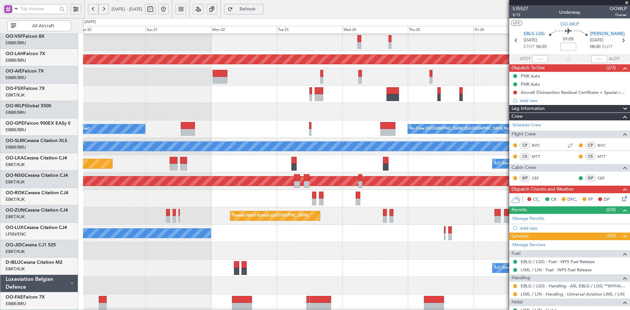
scroll to position [53, 0]
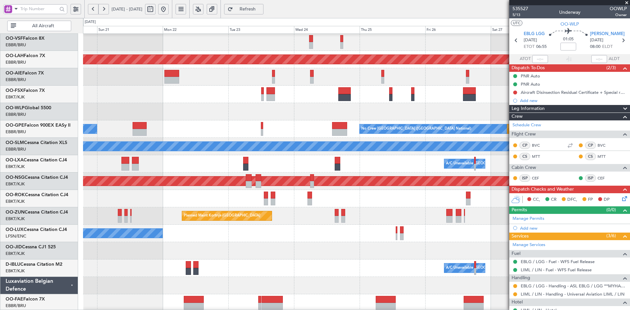
click at [377, 197] on div "Owner [GEOGRAPHIC_DATA]-[GEOGRAPHIC_DATA]" at bounding box center [356, 198] width 547 height 17
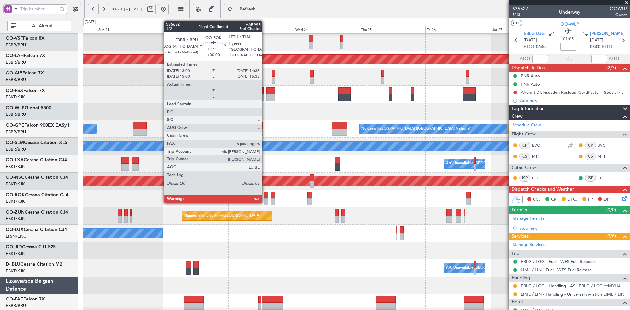
click at [265, 203] on div at bounding box center [266, 202] width 5 height 7
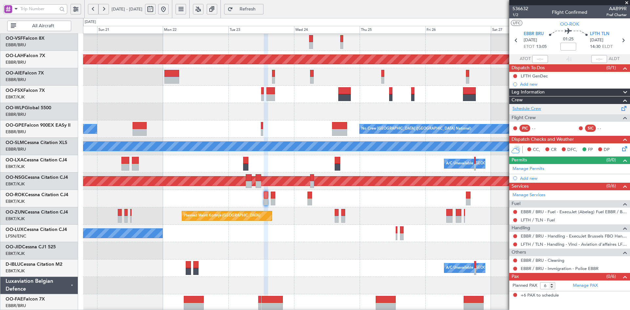
click at [533, 110] on link "Schedule Crew" at bounding box center [527, 109] width 29 height 7
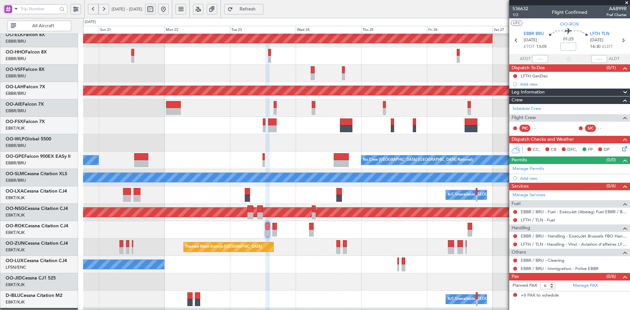
scroll to position [36, 0]
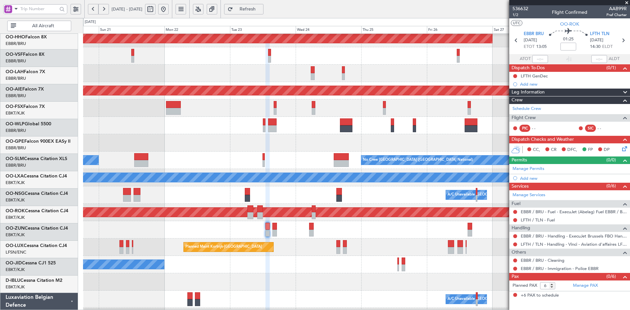
click at [586, 131] on fb-app "20 Sep 2025 - 29 Sep 2025 Refresh Quick Links All Aircraft Planned Maint Kortri…" at bounding box center [315, 159] width 630 height 302
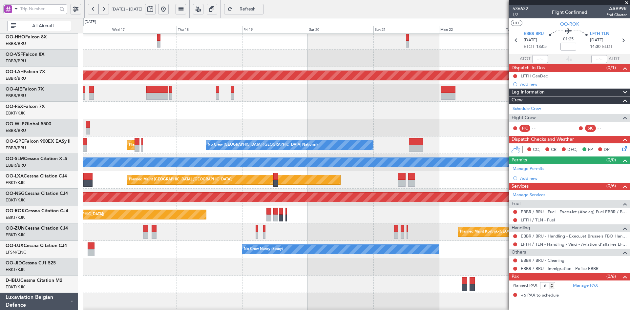
click at [169, 8] on button at bounding box center [163, 9] width 11 height 11
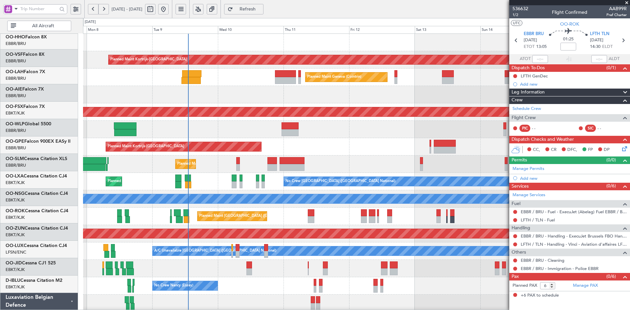
scroll to position [0, 0]
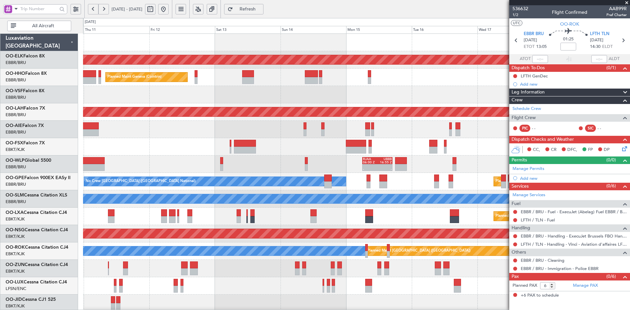
click at [293, 99] on div at bounding box center [356, 94] width 547 height 17
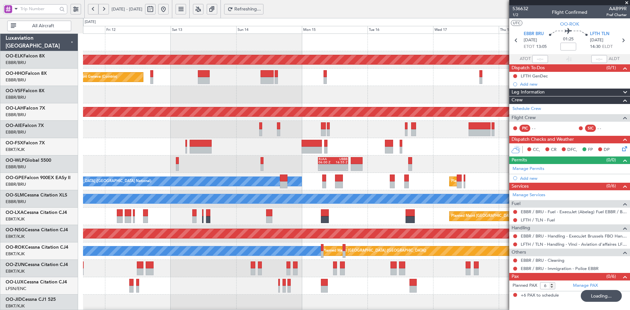
click at [430, 100] on div at bounding box center [356, 94] width 547 height 17
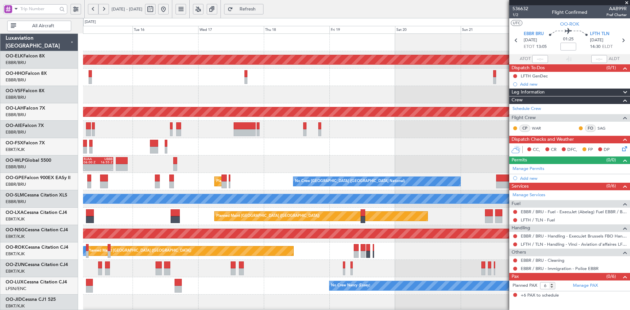
click at [324, 156] on div "Planned Maint Kortrijk-Wevelgem Planned Maint Alton-st Louis (St Louis Regl) - …" at bounding box center [356, 208] width 547 height 348
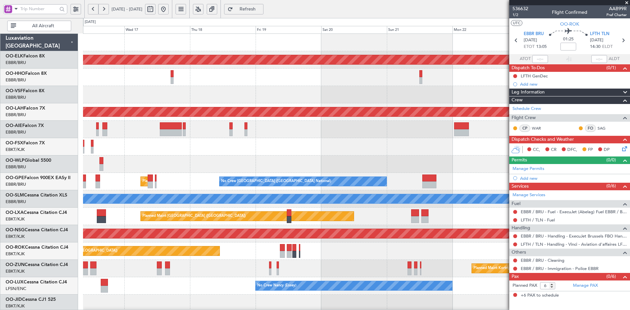
click at [325, 153] on div at bounding box center [356, 146] width 547 height 17
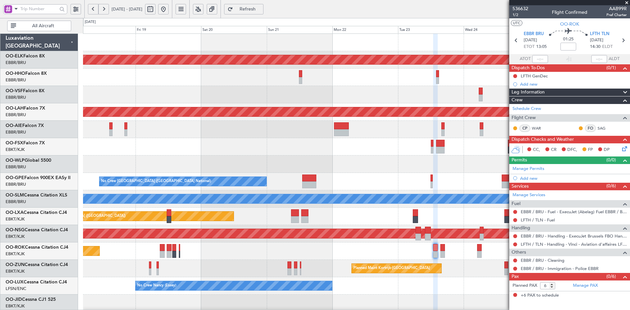
click at [330, 152] on div at bounding box center [356, 146] width 547 height 17
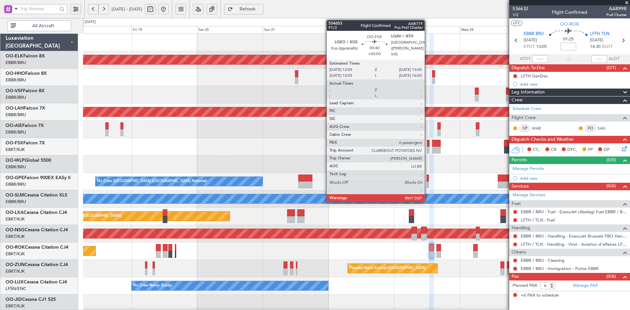
click at [428, 151] on div at bounding box center [428, 150] width 3 height 7
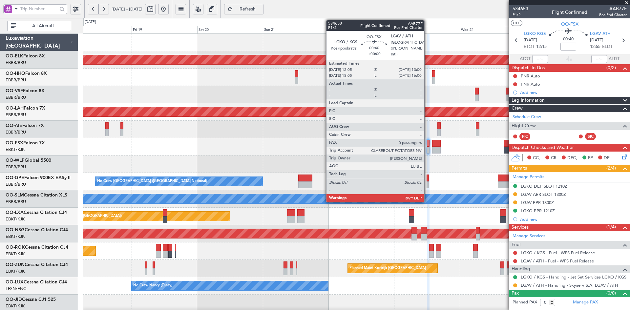
click at [427, 150] on div at bounding box center [428, 150] width 3 height 7
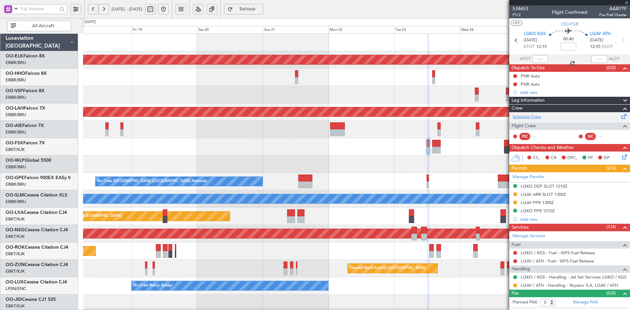
click at [533, 117] on link "Schedule Crew" at bounding box center [527, 117] width 29 height 7
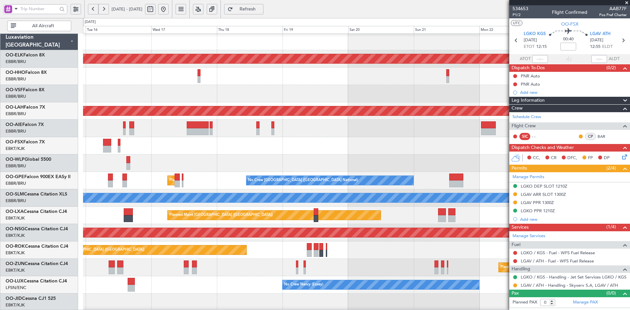
click at [389, 150] on div at bounding box center [356, 145] width 547 height 17
click at [354, 165] on div "RJAA 06:00 Z UBBB 16:55 Z - -" at bounding box center [356, 163] width 547 height 17
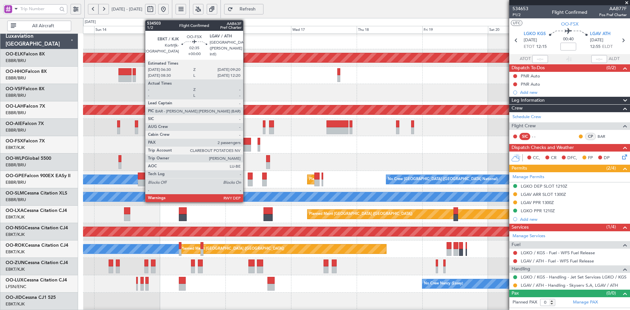
click at [246, 148] on div at bounding box center [247, 148] width 8 height 7
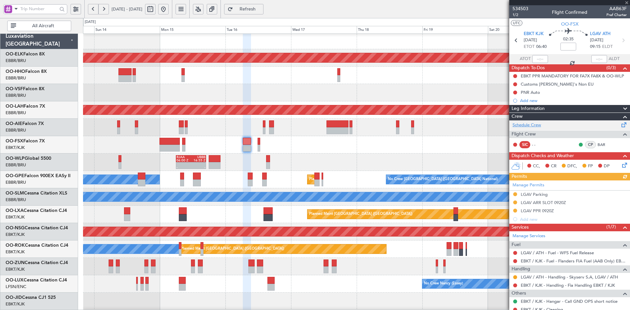
click at [537, 125] on link "Schedule Crew" at bounding box center [527, 125] width 29 height 7
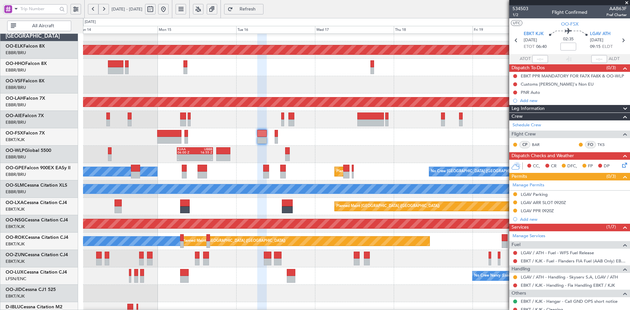
scroll to position [6, 0]
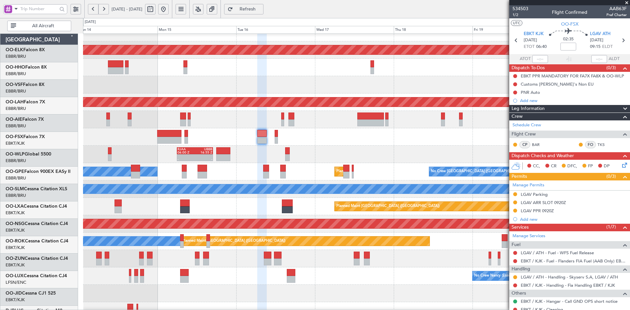
click at [414, 160] on div "- - RJAA 06:00 Z UBBB 16:55 Z" at bounding box center [356, 154] width 547 height 17
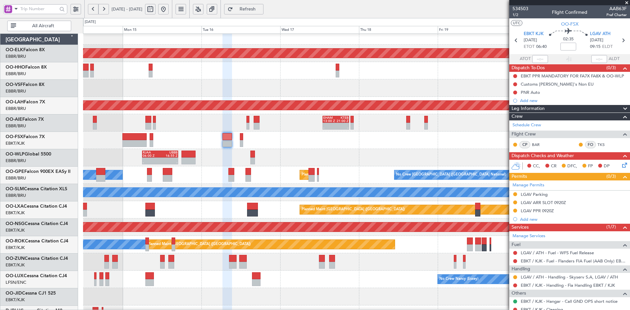
click at [342, 142] on div "EBBR 07:00 Z KTEB 15:00 Z - -" at bounding box center [356, 140] width 547 height 17
click at [627, 3] on span at bounding box center [627, 3] width 7 height 6
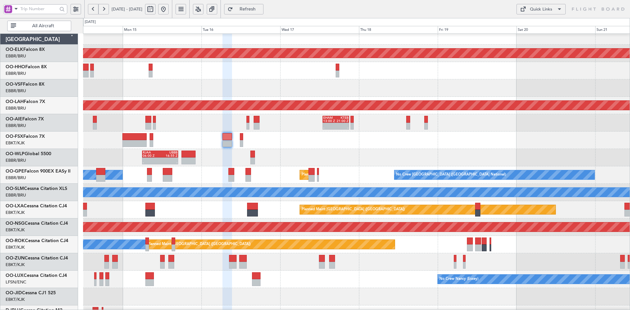
type input "0"
click at [169, 10] on button at bounding box center [163, 9] width 11 height 11
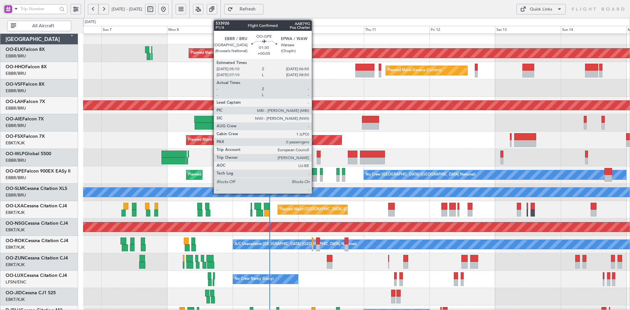
click at [315, 178] on div at bounding box center [314, 178] width 5 height 7
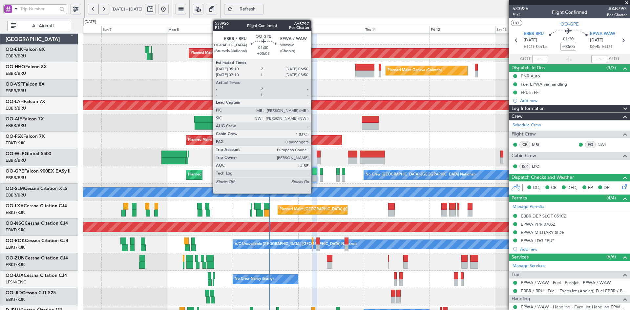
click at [314, 178] on div at bounding box center [314, 178] width 5 height 7
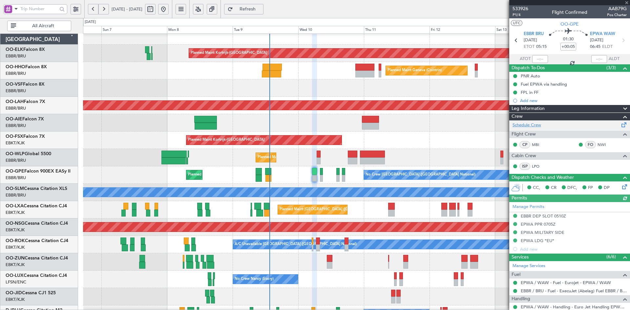
click at [529, 126] on link "Schedule Crew" at bounding box center [527, 125] width 29 height 7
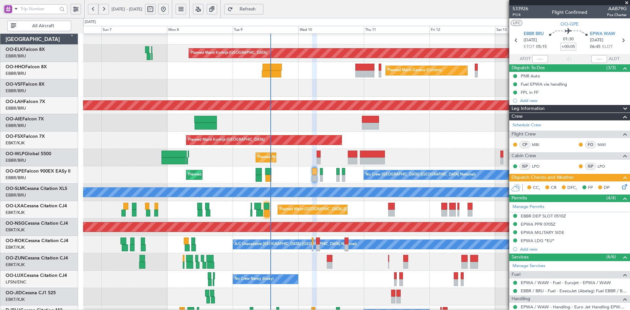
click at [626, 4] on span at bounding box center [627, 3] width 7 height 6
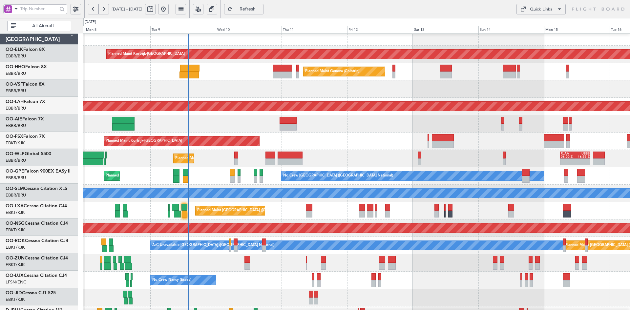
scroll to position [6, 0]
click at [394, 146] on div "Planned Maint Kortrijk-[GEOGRAPHIC_DATA]" at bounding box center [356, 141] width 547 height 17
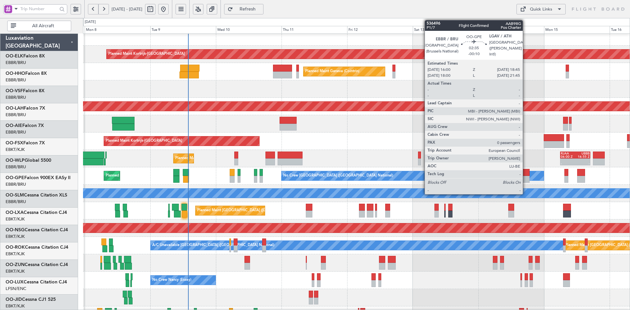
scroll to position [6, 0]
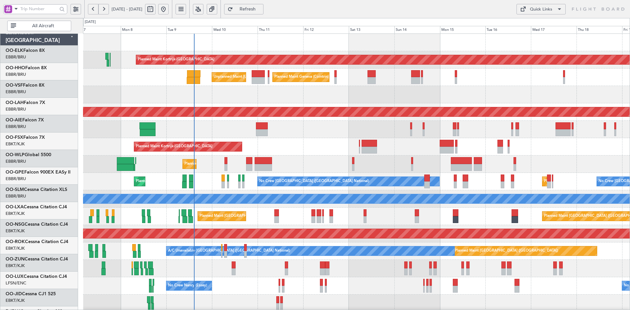
click at [313, 160] on div "Planned Maint Liege" at bounding box center [356, 164] width 547 height 17
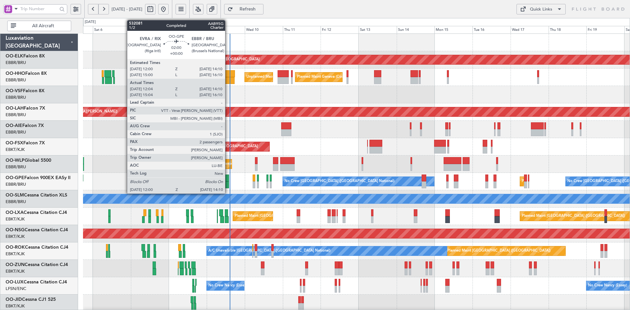
click at [228, 185] on div at bounding box center [227, 184] width 4 height 7
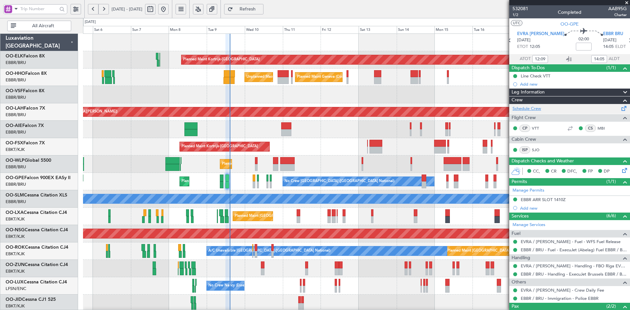
click at [525, 107] on link "Schedule Crew" at bounding box center [527, 109] width 29 height 7
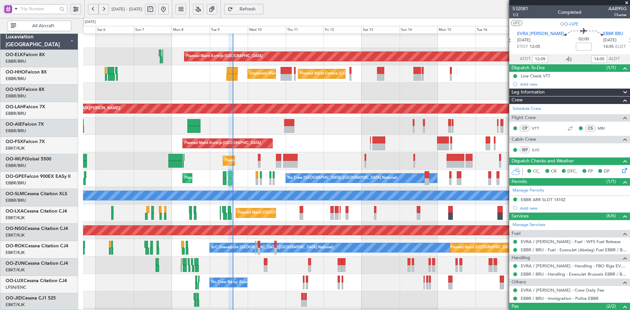
click at [343, 143] on div "Planned Maint Kortrijk-[GEOGRAPHIC_DATA]" at bounding box center [356, 143] width 547 height 17
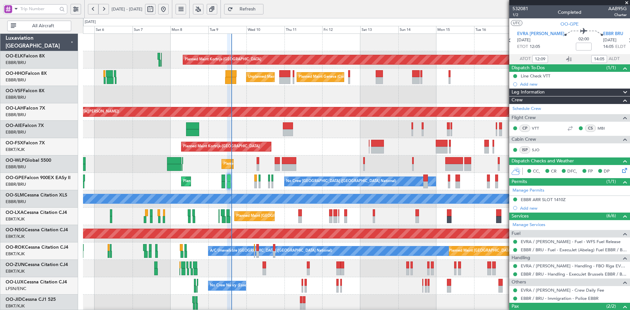
click at [313, 137] on div "Planned Maint Kortrijk-Wevelgem Planned Maint Geneva (Cointrin) Unplanned Maint…" at bounding box center [356, 208] width 547 height 348
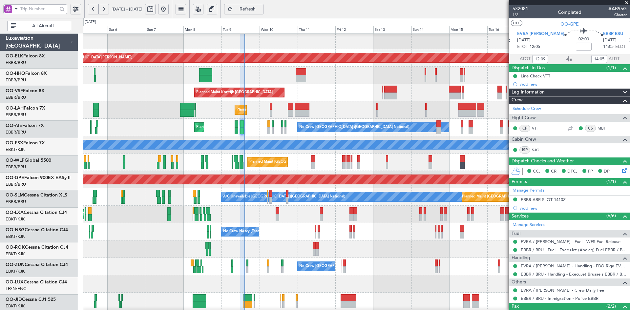
scroll to position [54, 0]
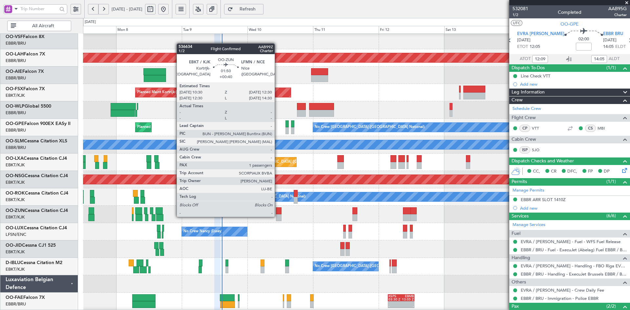
click at [278, 216] on div at bounding box center [279, 217] width 6 height 7
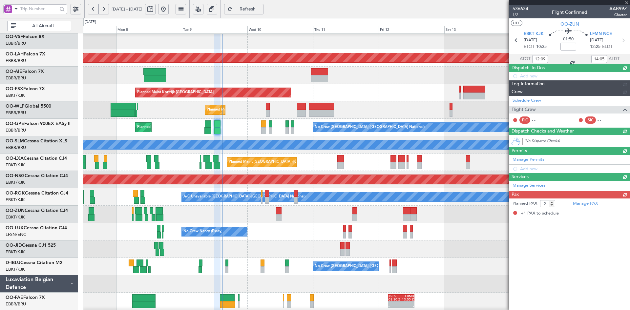
type input "+00:40"
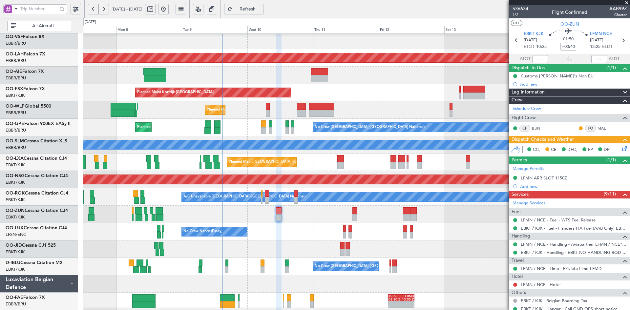
click at [627, 1] on span at bounding box center [627, 3] width 7 height 6
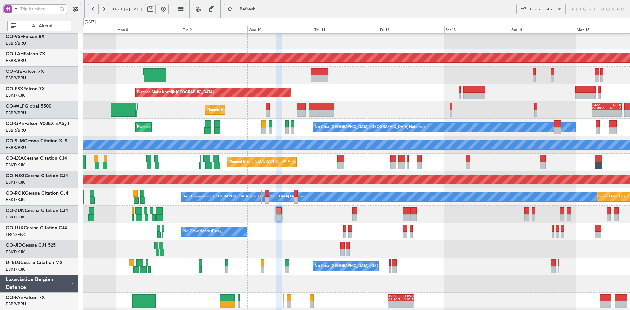
type input "0"
click at [416, 60] on div "Planned Maint Alton-st Louis (St Louis Regl) Planned Maint Kortrijk-Wevelgem Pl…" at bounding box center [356, 154] width 547 height 348
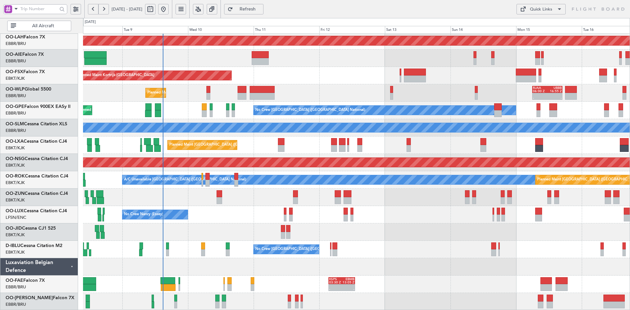
click at [469, 246] on div "No Crew [GEOGRAPHIC_DATA] ([GEOGRAPHIC_DATA] National)" at bounding box center [356, 249] width 547 height 17
click at [511, 263] on div at bounding box center [356, 266] width 547 height 17
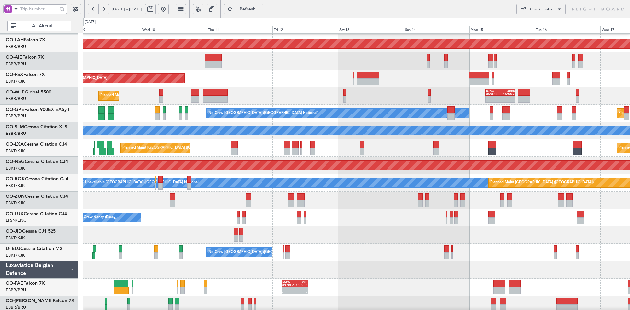
scroll to position [64, 0]
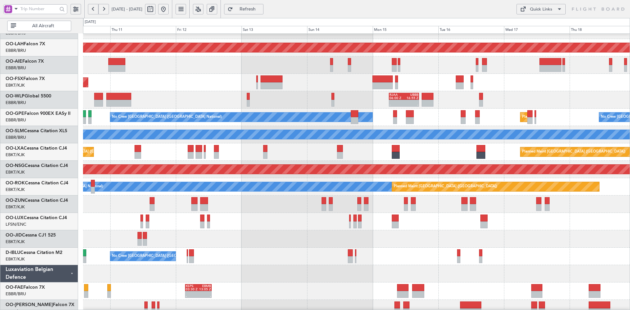
click at [405, 242] on div at bounding box center [356, 238] width 547 height 17
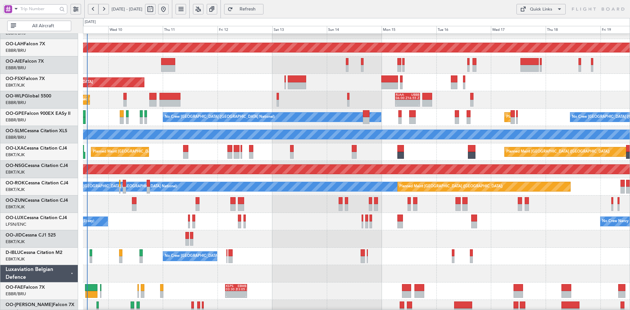
click at [410, 204] on div "Planned Maint Alton-st Louis (St Louis Regl) Planned Maint Kortrijk-Wevelgem - …" at bounding box center [356, 143] width 547 height 348
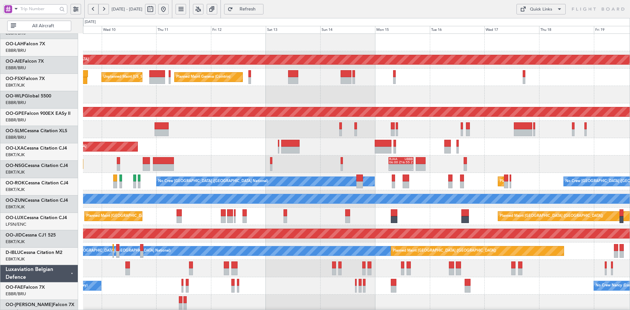
scroll to position [0, 0]
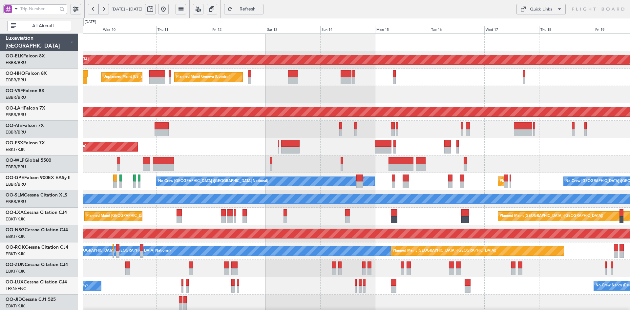
click at [314, 138] on div "Planned Maint Kortrijk-[GEOGRAPHIC_DATA]" at bounding box center [356, 146] width 547 height 17
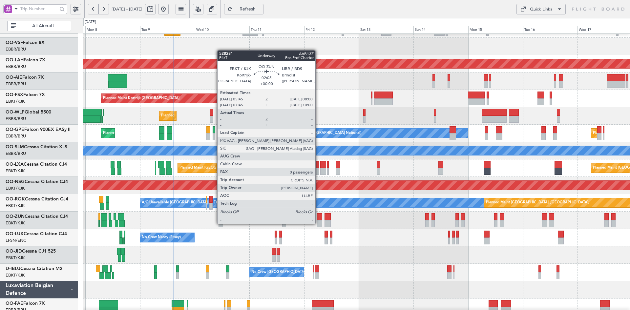
click at [318, 223] on div at bounding box center [319, 223] width 5 height 7
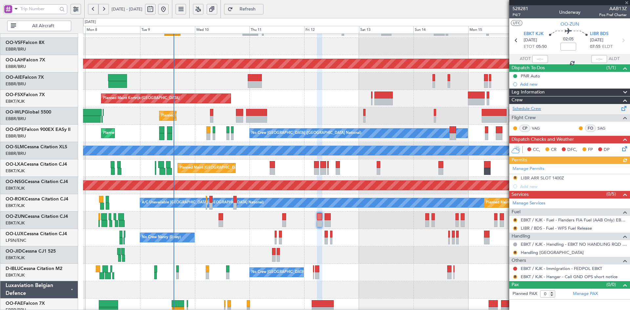
click at [544, 106] on div "Schedule Crew" at bounding box center [569, 109] width 121 height 10
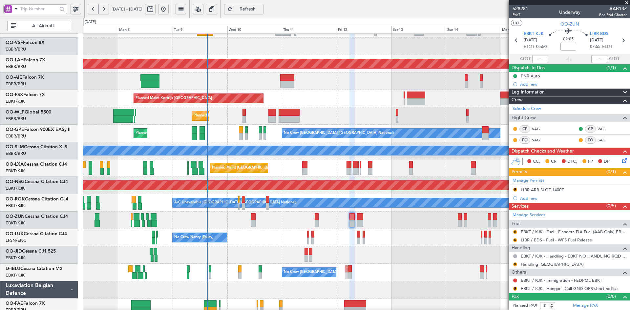
click at [361, 104] on div "Planned Maint Kortrijk-[GEOGRAPHIC_DATA]" at bounding box center [356, 98] width 547 height 17
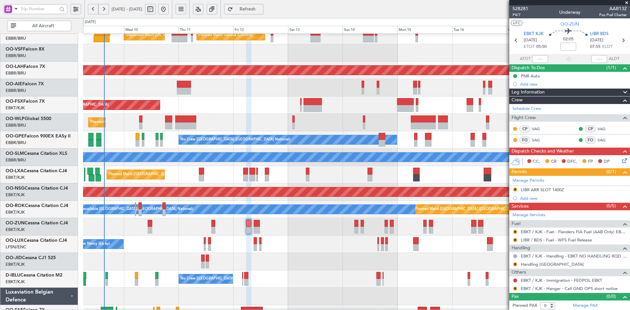
click at [286, 119] on div "Planned Maint Liege" at bounding box center [356, 122] width 547 height 17
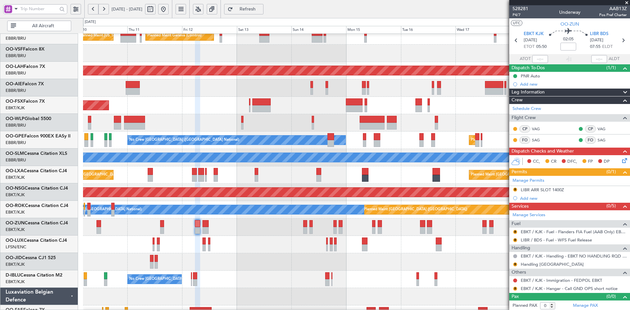
scroll to position [41, 0]
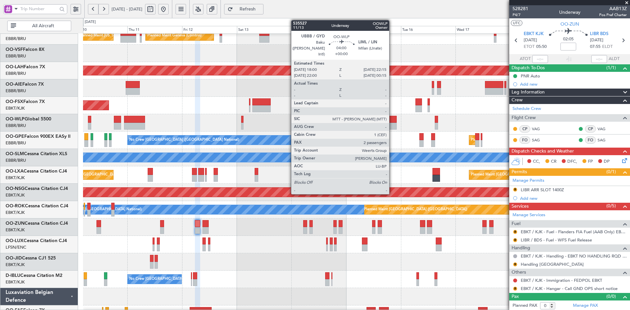
click at [392, 124] on div at bounding box center [392, 126] width 10 height 7
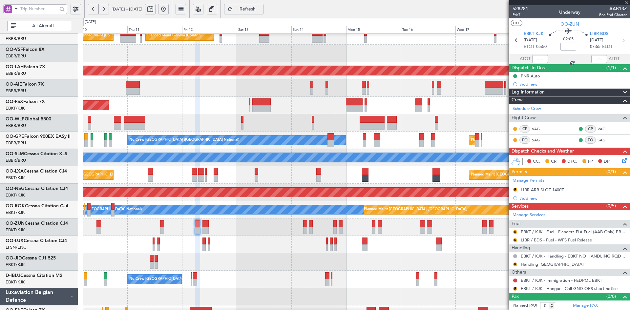
type input "2"
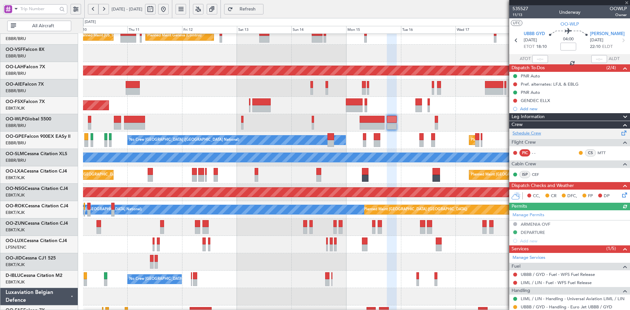
click at [534, 134] on link "Schedule Crew" at bounding box center [527, 133] width 29 height 7
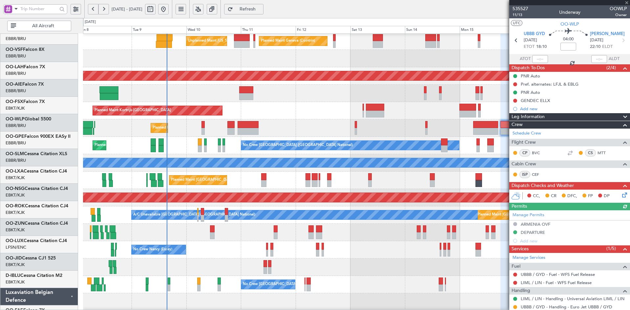
scroll to position [36, 0]
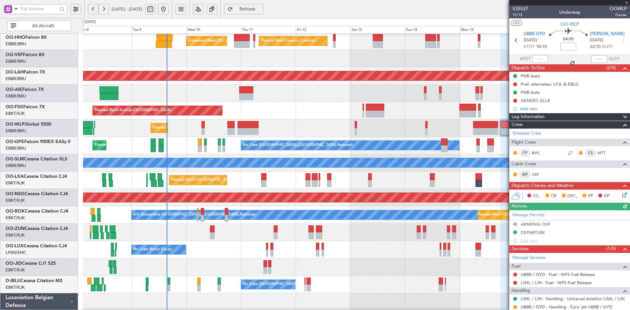
click at [405, 248] on div "No Crew [PERSON_NAME] ([PERSON_NAME]) No Crew [PERSON_NAME] ([PERSON_NAME])" at bounding box center [356, 249] width 547 height 17
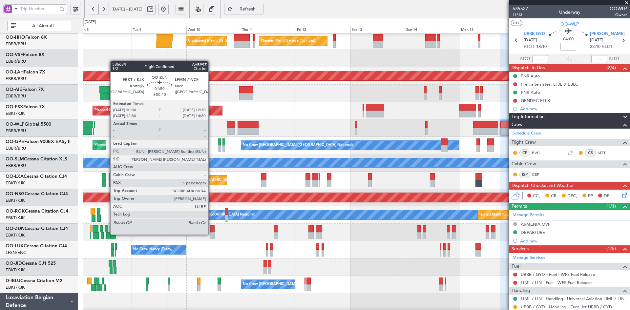
click at [211, 234] on div at bounding box center [212, 235] width 5 height 7
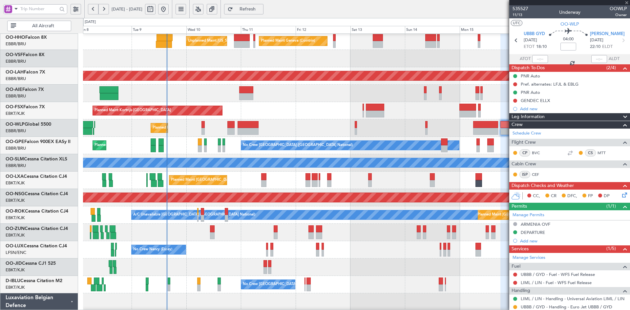
type input "+00:40"
type input "1"
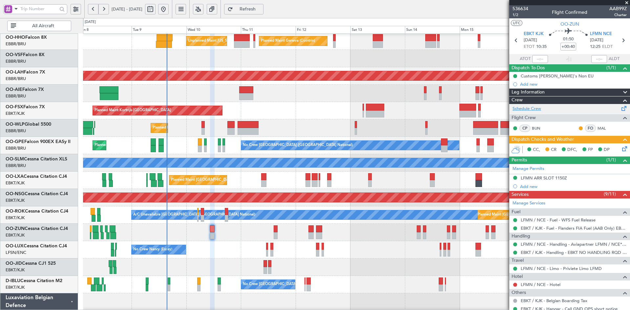
click at [529, 108] on link "Schedule Crew" at bounding box center [527, 109] width 29 height 7
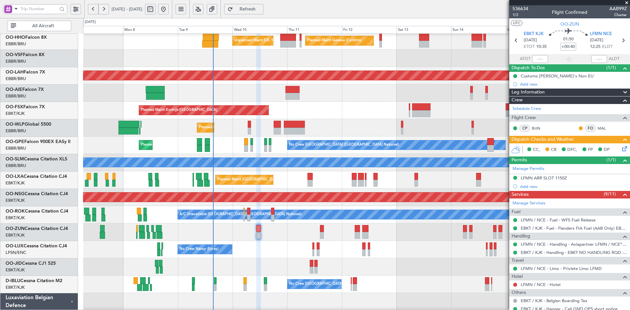
click at [298, 190] on div "Planned Maint [GEOGRAPHIC_DATA] ([GEOGRAPHIC_DATA])" at bounding box center [356, 197] width 547 height 17
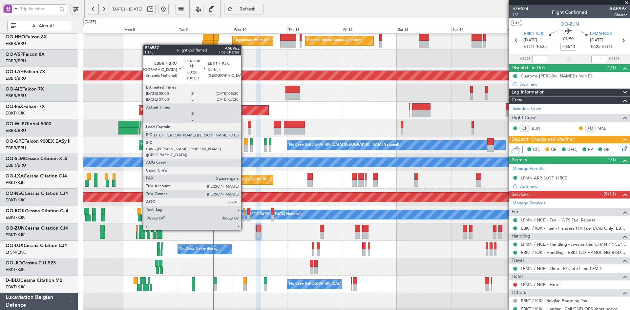
click at [244, 218] on div at bounding box center [244, 218] width 1 height 7
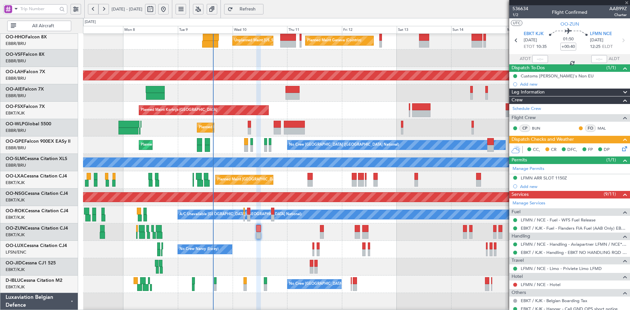
type input "0"
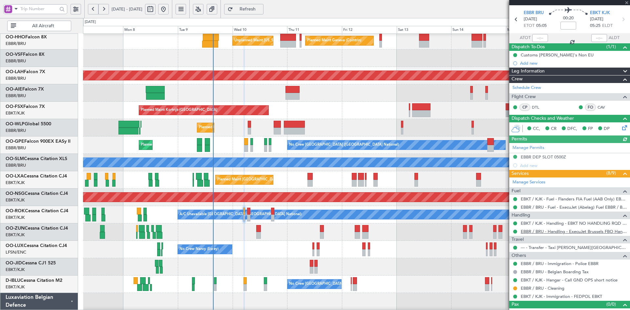
scroll to position [30, 0]
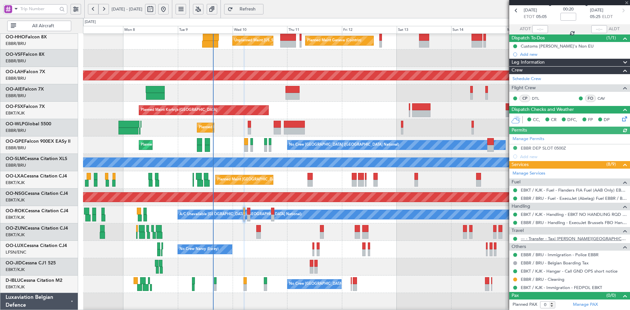
click at [555, 239] on link "--- - Transfer - Taxi [PERSON_NAME][GEOGRAPHIC_DATA]" at bounding box center [574, 239] width 106 height 6
click at [553, 237] on link "--- - Transfer - Taxi [PERSON_NAME][GEOGRAPHIC_DATA]" at bounding box center [574, 239] width 106 height 6
click at [526, 80] on link "Schedule Crew" at bounding box center [527, 79] width 29 height 7
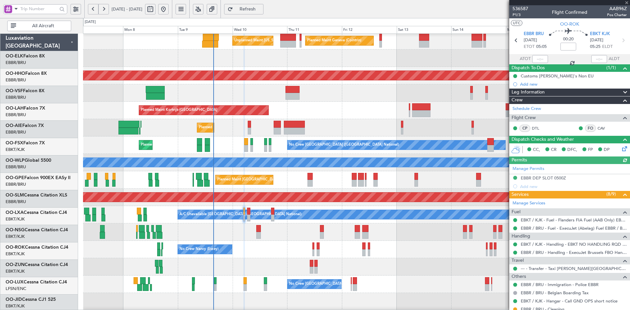
scroll to position [30, 0]
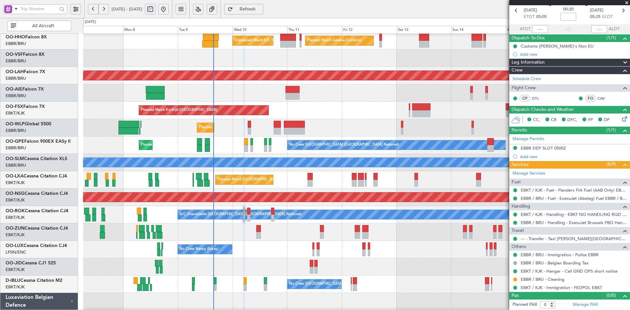
click at [627, 1] on span at bounding box center [627, 3] width 7 height 6
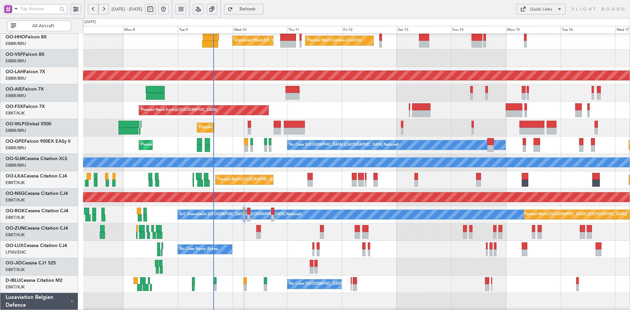
scroll to position [0, 0]
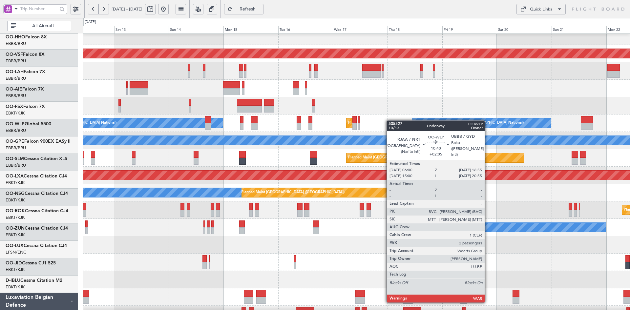
click at [272, 98] on div at bounding box center [356, 105] width 547 height 17
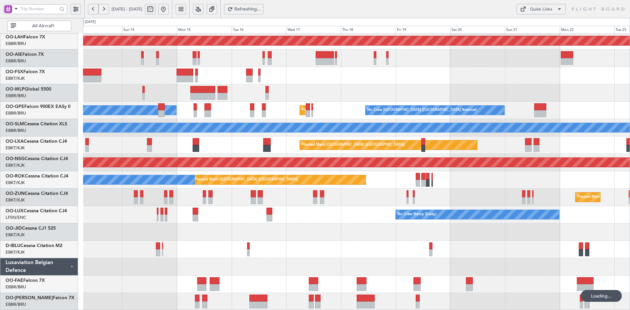
click at [478, 189] on div "Planned Maint [GEOGRAPHIC_DATA] ([GEOGRAPHIC_DATA]) A/C Unavailable [GEOGRAPHIC…" at bounding box center [356, 179] width 547 height 17
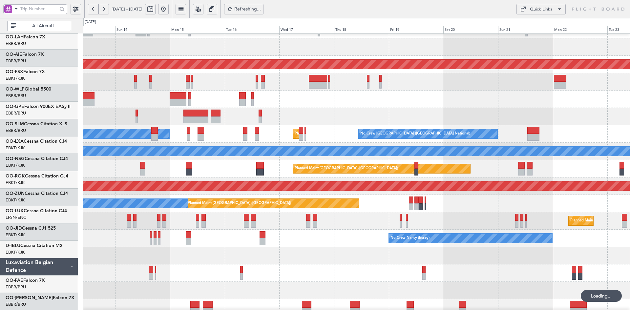
scroll to position [48, 0]
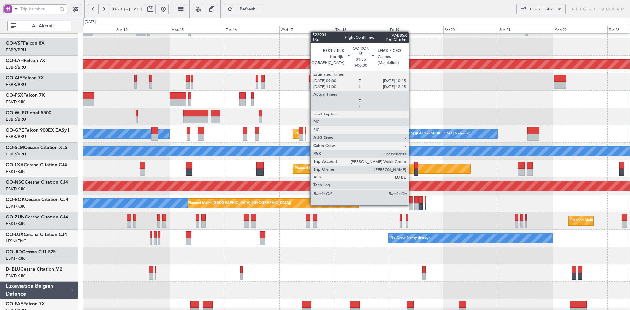
click at [412, 205] on div at bounding box center [411, 206] width 4 height 7
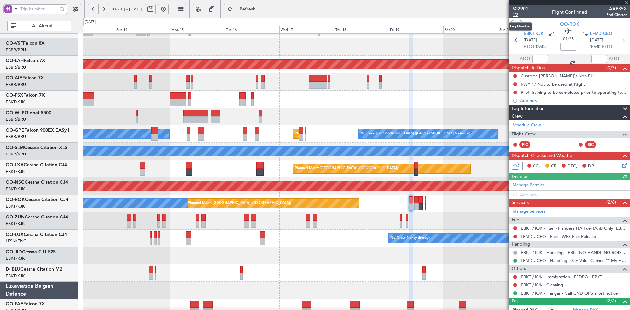
click at [516, 14] on span "1/2" at bounding box center [521, 15] width 16 height 6
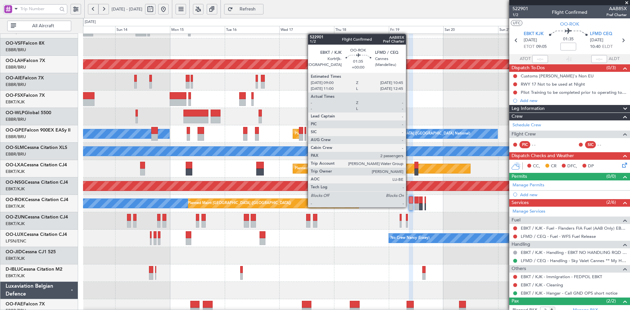
click at [409, 207] on div at bounding box center [411, 206] width 4 height 7
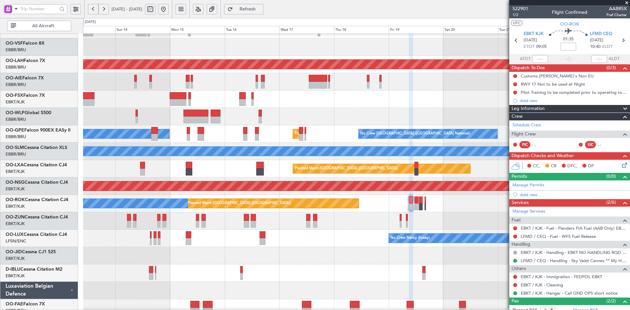
click at [339, 227] on div "Planned Maint Geneva (Cointrin) Planned [GEOGRAPHIC_DATA][PERSON_NAME]-[GEOGRAP…" at bounding box center [356, 160] width 547 height 348
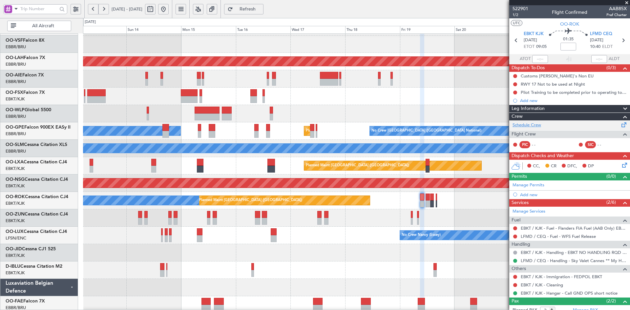
click at [523, 122] on link "Schedule Crew" at bounding box center [527, 125] width 29 height 7
click at [169, 7] on button at bounding box center [163, 9] width 11 height 11
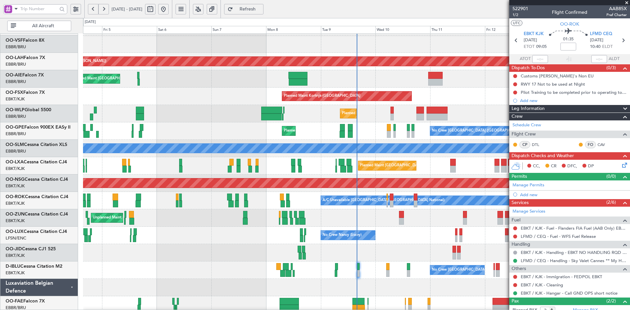
click at [626, 0] on span at bounding box center [627, 3] width 7 height 6
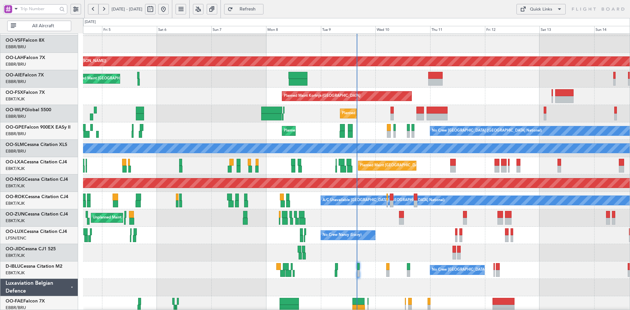
type input "0"
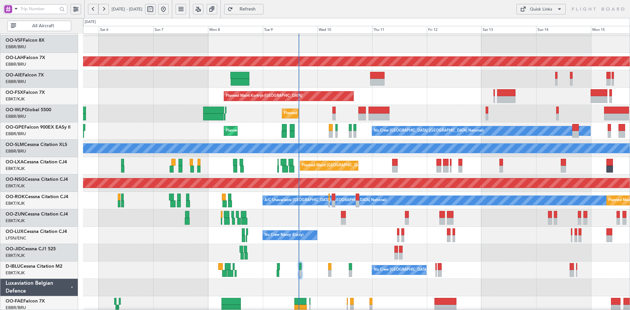
scroll to position [50, 0]
click at [417, 96] on div "Planned Maint Kortrijk-[GEOGRAPHIC_DATA]" at bounding box center [356, 96] width 547 height 17
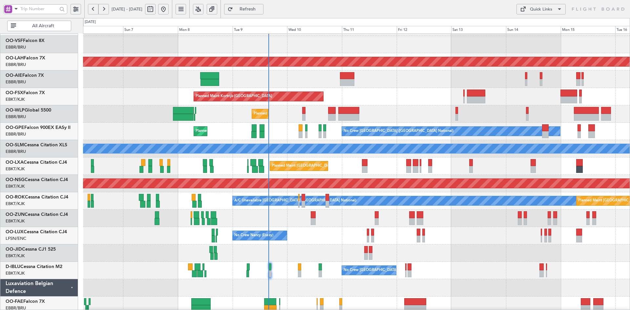
click at [308, 180] on div "Planned Maint Geneva (Cointrin) Unplanned Maint New York (Teterboro) Planned Ma…" at bounding box center [356, 158] width 547 height 348
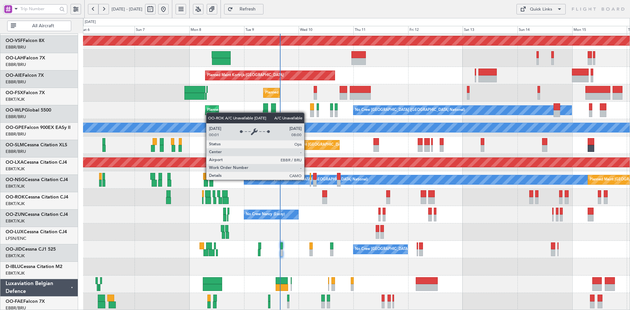
scroll to position [71, 0]
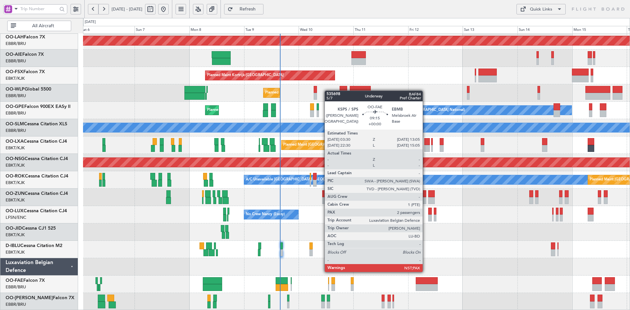
click at [412, 255] on div "Planned Maint Alton-st Louis (St Louis Regl) Unplanned Maint Brussels (Brussels…" at bounding box center [356, 137] width 547 height 348
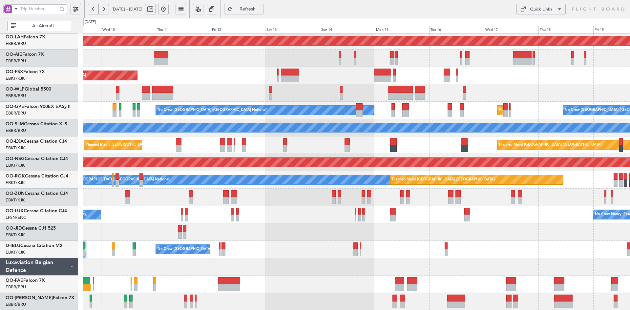
click at [376, 257] on div "Planned Maint Alton-st Louis (St Louis Regl) Planned Maint Kortrijk-Wevelgem Pl…" at bounding box center [356, 137] width 547 height 348
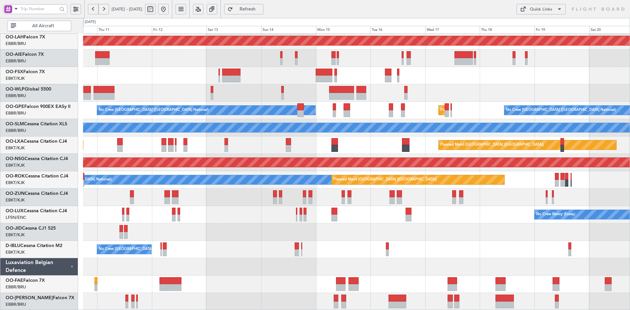
click at [432, 241] on div "Planned Maint Alton-st Louis (St Louis Regl) Planned Maint Kortrijk-Wevelgem Pl…" at bounding box center [356, 137] width 547 height 348
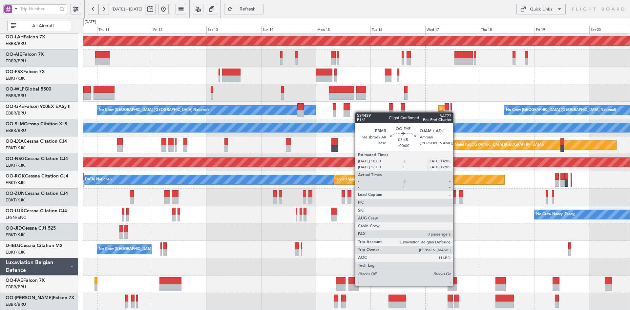
click at [456, 285] on div at bounding box center [453, 287] width 10 height 7
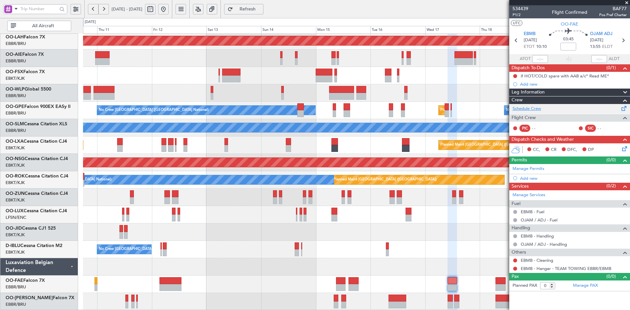
click at [535, 109] on link "Schedule Crew" at bounding box center [527, 109] width 29 height 7
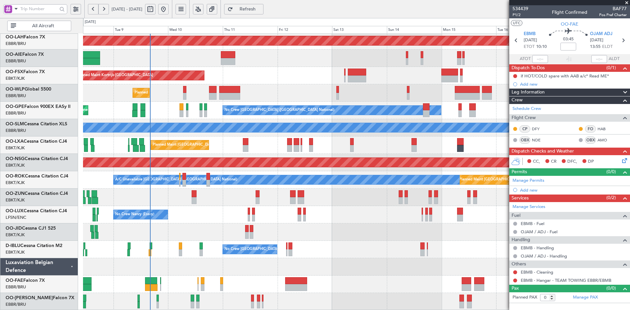
click at [525, 207] on fb-app "10 Sep 2025 - 20 Sep 2025 Refresh Quick Links All Aircraft Planned Maint Alton-…" at bounding box center [315, 159] width 630 height 302
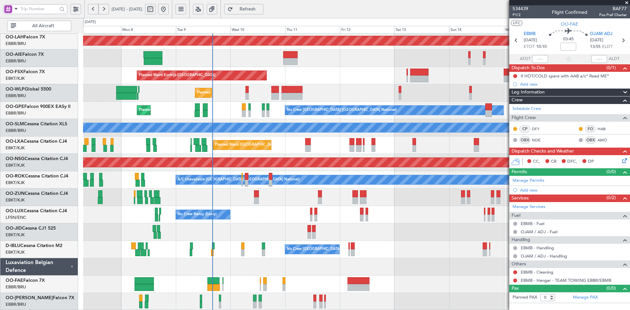
click at [375, 223] on div "No Crew Nancy (Essey) No Crew Nancy (Essey)" at bounding box center [356, 214] width 547 height 17
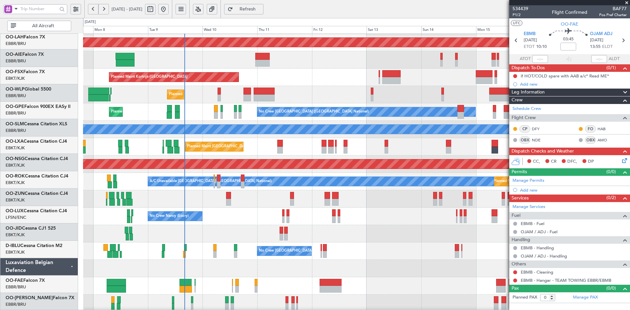
click at [389, 199] on div "Unplanned Maint [GEOGRAPHIC_DATA] ([GEOGRAPHIC_DATA])" at bounding box center [356, 198] width 547 height 17
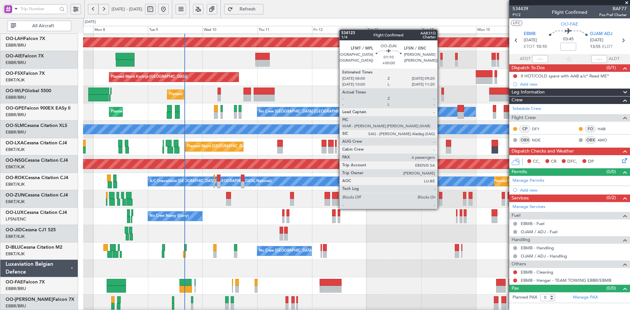
click at [440, 203] on div at bounding box center [440, 202] width 3 height 7
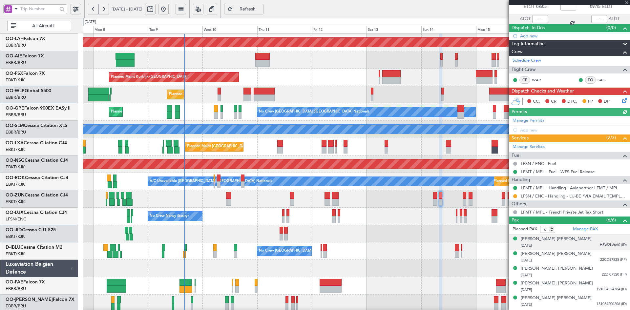
scroll to position [53, 0]
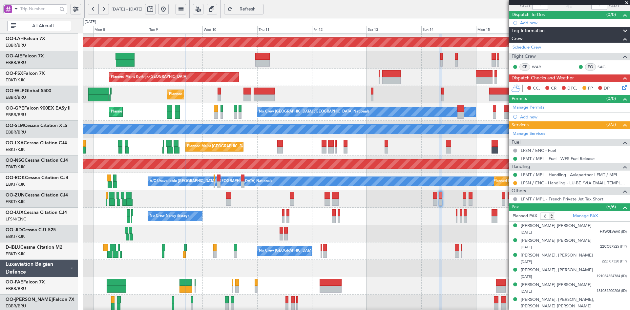
click at [628, 2] on span at bounding box center [627, 3] width 7 height 6
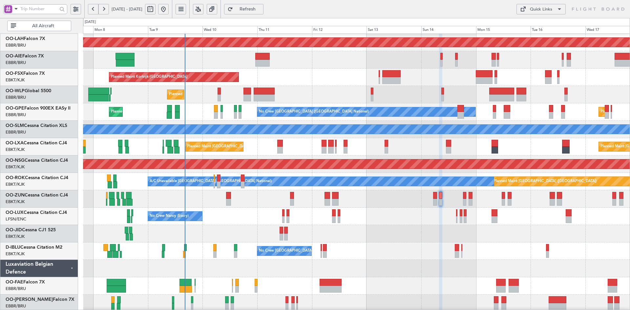
type input "0"
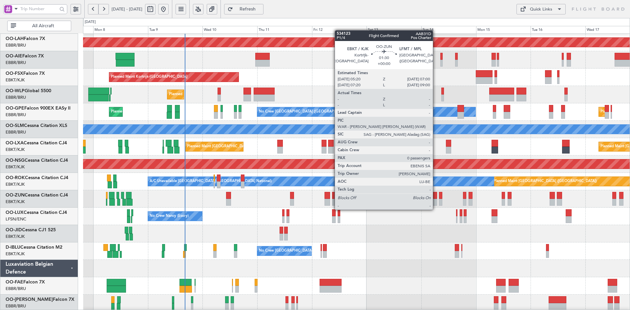
click at [436, 203] on div at bounding box center [435, 202] width 4 height 7
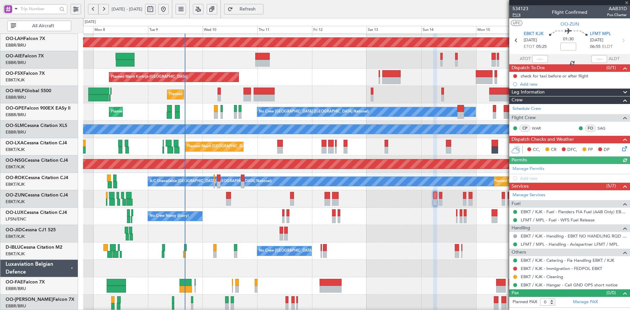
click at [515, 14] on span "P1/4" at bounding box center [521, 15] width 16 height 6
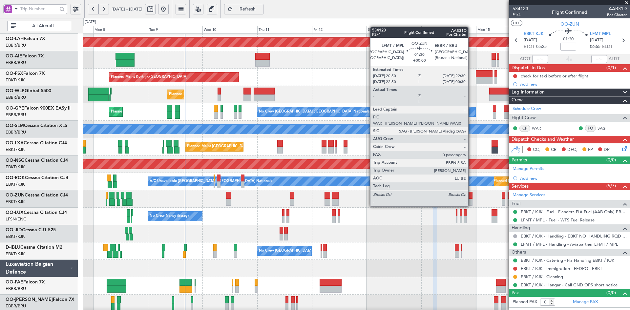
click at [471, 201] on div at bounding box center [471, 202] width 4 height 7
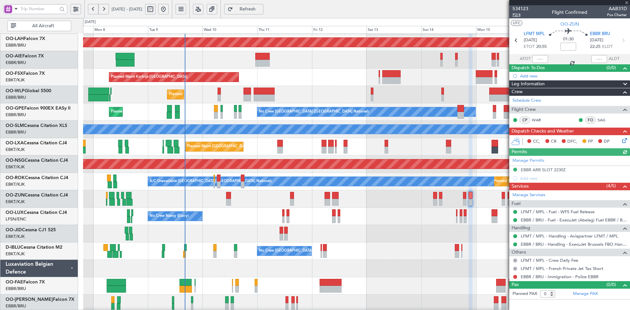
click at [518, 15] on span "P2/4" at bounding box center [521, 15] width 16 height 6
click at [520, 10] on span "534123" at bounding box center [521, 8] width 16 height 7
click at [627, 3] on span at bounding box center [627, 3] width 7 height 6
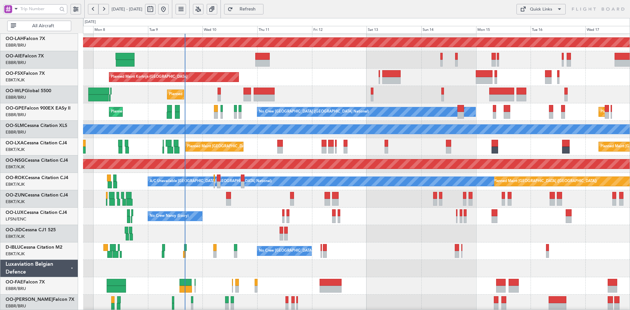
click at [331, 86] on div "Planned Maint Kortrijk-[GEOGRAPHIC_DATA]" at bounding box center [356, 77] width 547 height 17
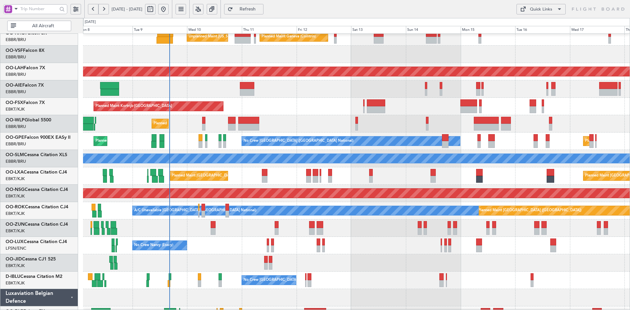
click at [368, 113] on div at bounding box center [376, 109] width 18 height 7
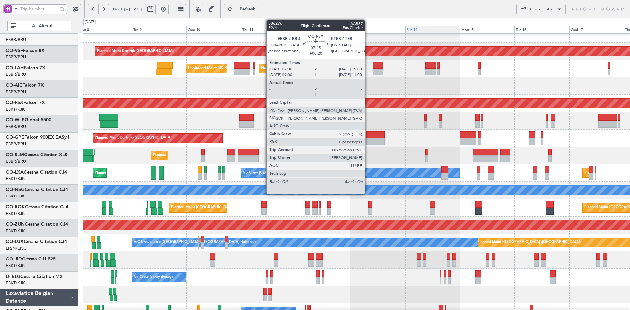
scroll to position [9, 0]
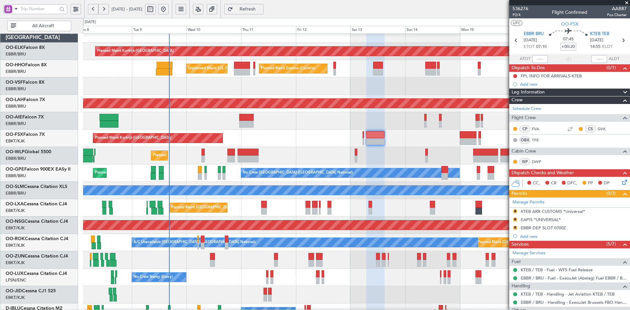
click at [626, 2] on span at bounding box center [627, 3] width 7 height 6
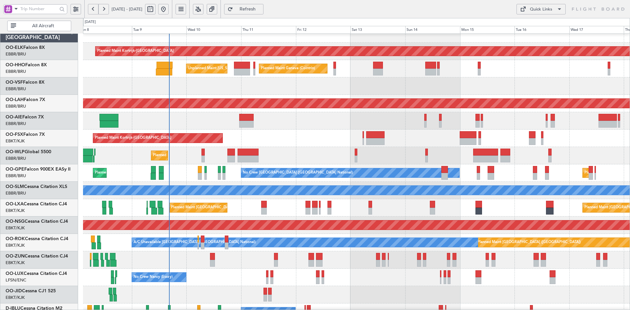
click at [512, 286] on div at bounding box center [356, 294] width 547 height 17
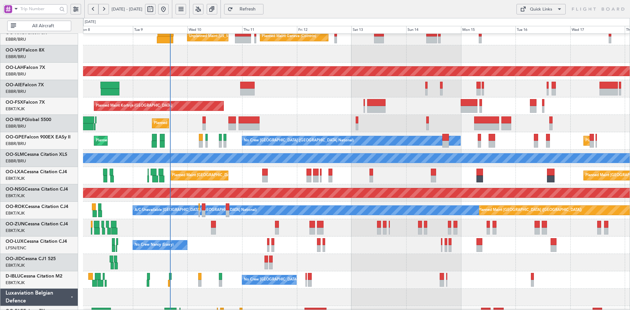
scroll to position [71, 0]
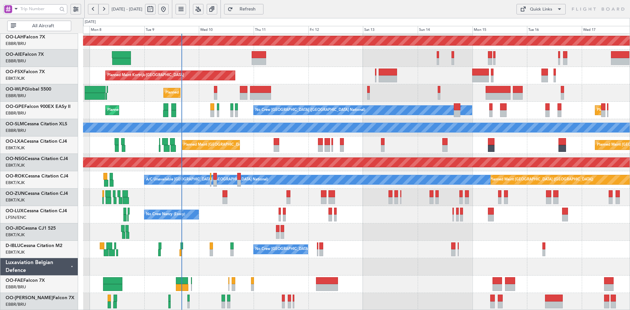
click at [501, 229] on div "Planned Maint Alton-st Louis (St Louis Regl) Planned Maint Kortrijk-Wevelgem Pl…" at bounding box center [356, 137] width 547 height 348
click at [492, 261] on div at bounding box center [356, 266] width 547 height 17
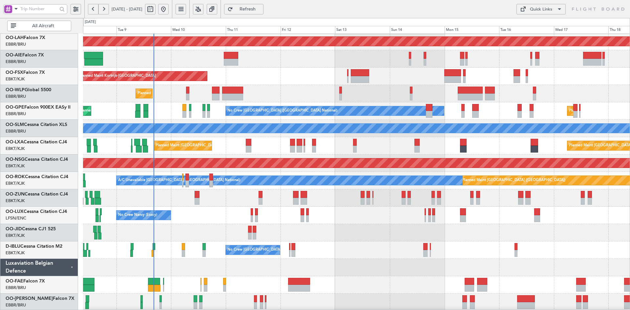
scroll to position [71, 0]
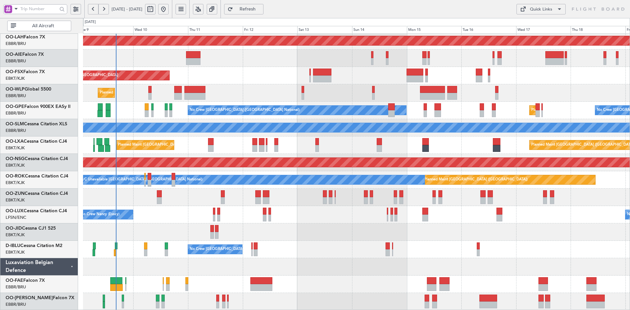
click at [555, 245] on div "No Crew [GEOGRAPHIC_DATA] ([GEOGRAPHIC_DATA] National)" at bounding box center [356, 249] width 547 height 17
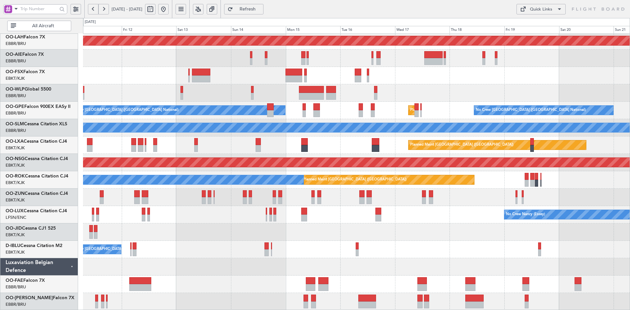
click at [424, 239] on div "Planned Maint Alton-st Louis (St Louis Regl) Planned Maint Kortrijk-Wevelgem Pl…" at bounding box center [356, 137] width 547 height 348
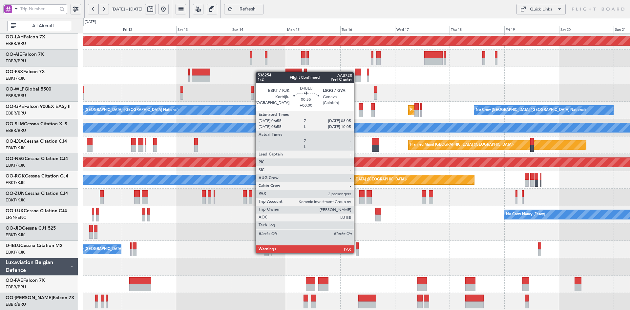
click at [357, 253] on div at bounding box center [357, 252] width 3 height 7
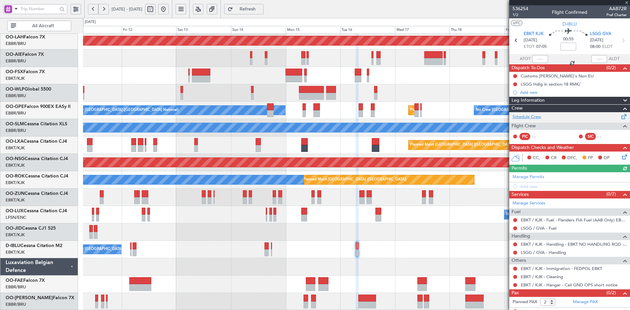
click at [525, 117] on link "Schedule Crew" at bounding box center [527, 117] width 29 height 7
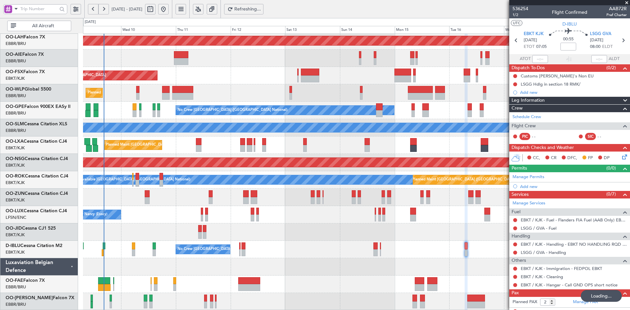
click at [446, 259] on div at bounding box center [356, 266] width 547 height 17
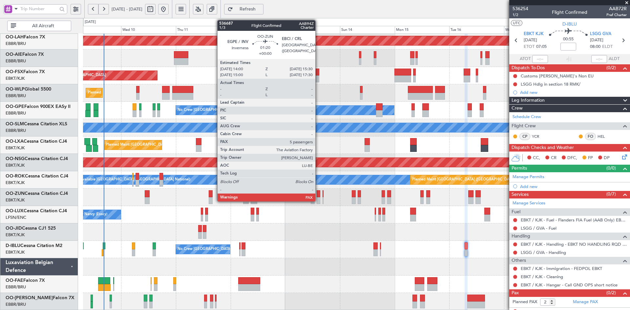
click at [318, 200] on div at bounding box center [319, 200] width 4 height 7
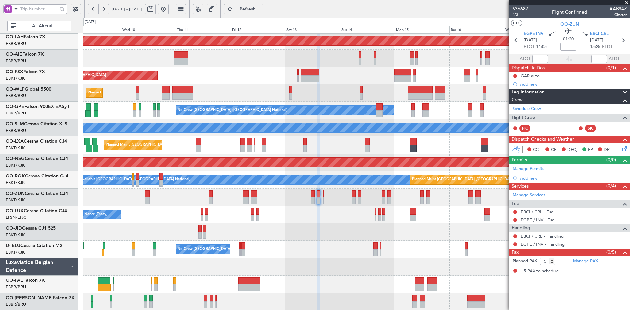
click at [625, 2] on span at bounding box center [627, 3] width 7 height 6
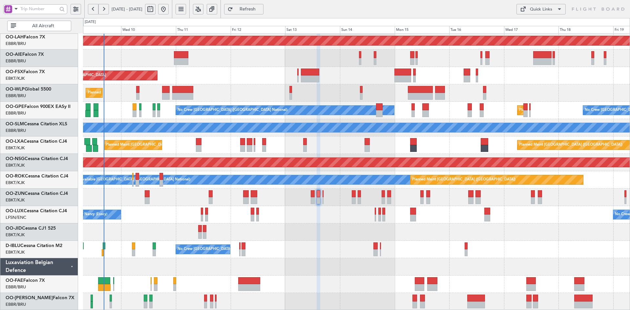
type input "0"
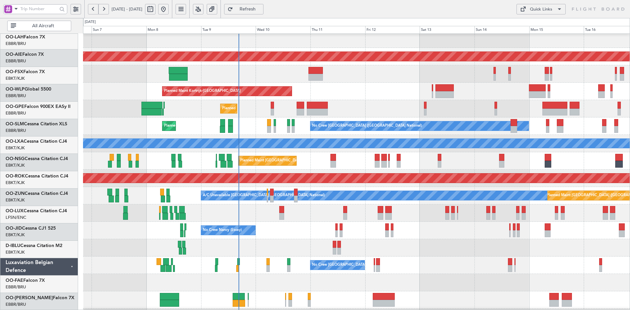
scroll to position [52, 0]
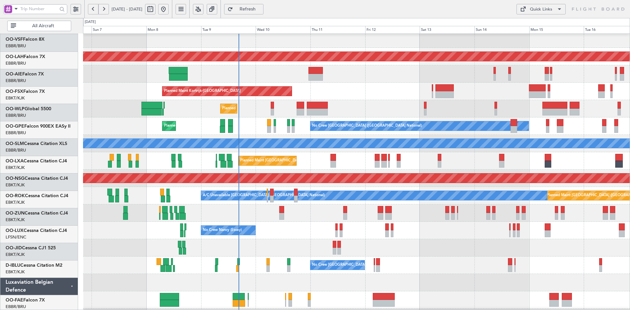
click at [400, 111] on div "Planned Maint Liege" at bounding box center [356, 108] width 547 height 17
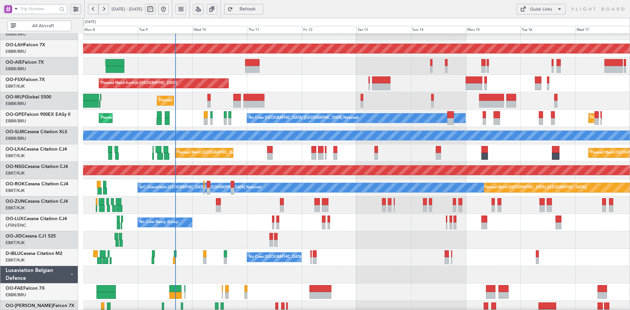
scroll to position [68, 0]
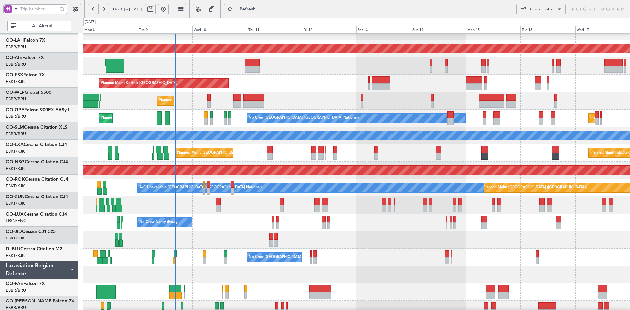
click at [299, 93] on div "Planned Maint Liege" at bounding box center [356, 100] width 547 height 17
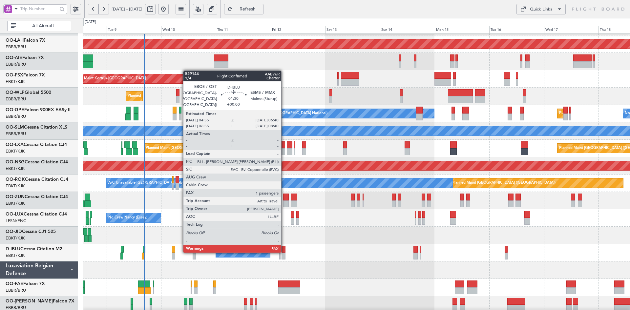
click at [284, 251] on div at bounding box center [284, 249] width 4 height 7
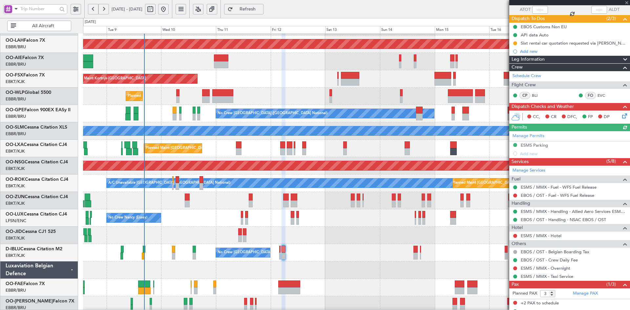
scroll to position [61, 0]
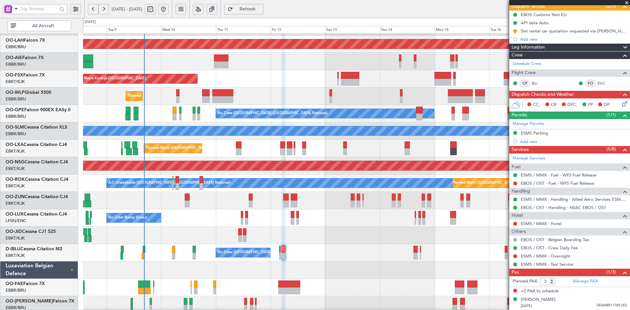
click at [628, 2] on span at bounding box center [627, 3] width 7 height 6
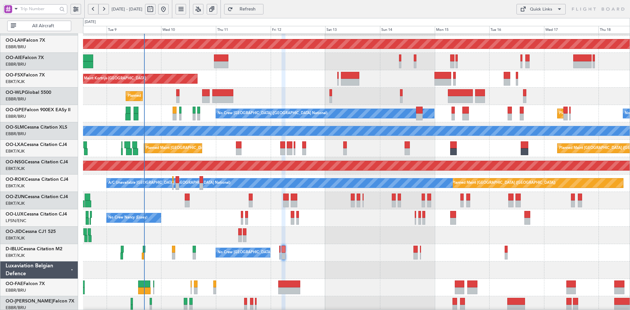
type input "0"
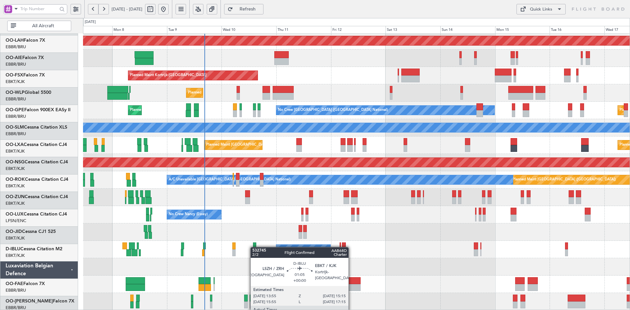
scroll to position [71, 0]
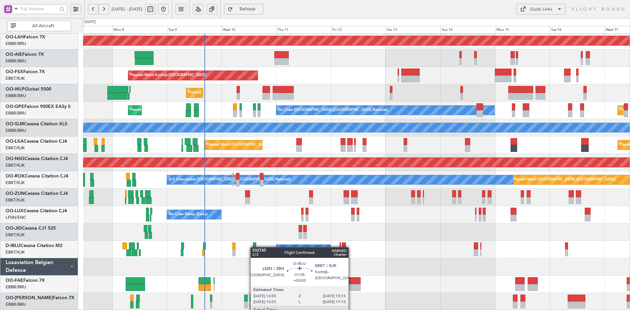
click at [258, 246] on div "Planned Maint Alton-st Louis (St Louis Regl) Unplanned Maint Brussels (Brussels…" at bounding box center [356, 137] width 547 height 348
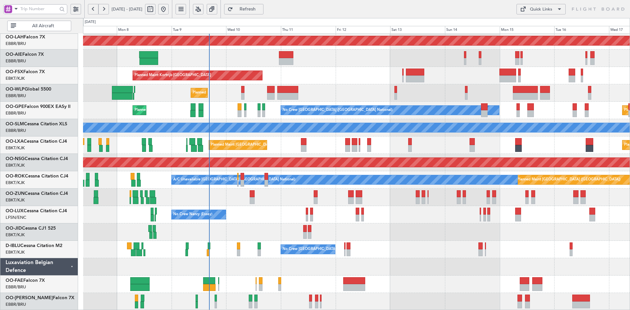
scroll to position [48, 0]
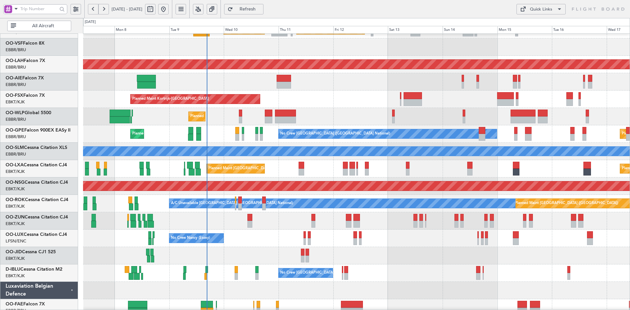
click at [339, 99] on div "Planned Maint Kortrijk-[GEOGRAPHIC_DATA]" at bounding box center [356, 99] width 547 height 17
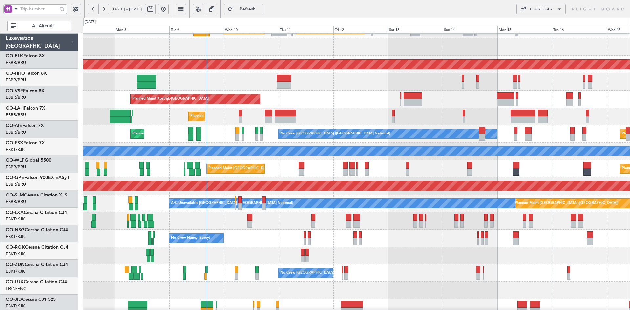
scroll to position [48, 0]
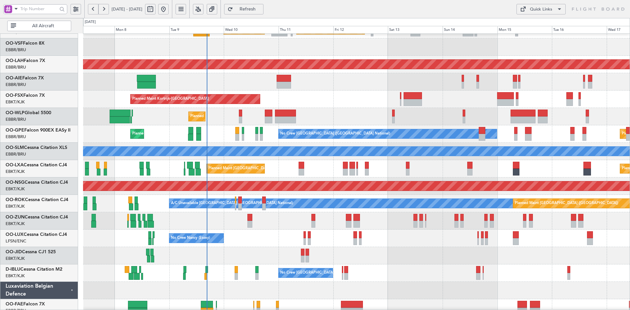
click at [333, 94] on div "Planned Maint Kortrijk-[GEOGRAPHIC_DATA]" at bounding box center [356, 99] width 547 height 17
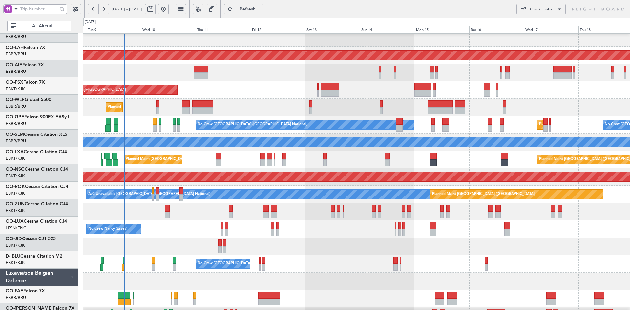
click at [340, 270] on div "No Crew [GEOGRAPHIC_DATA] ([GEOGRAPHIC_DATA] National)" at bounding box center [356, 263] width 547 height 17
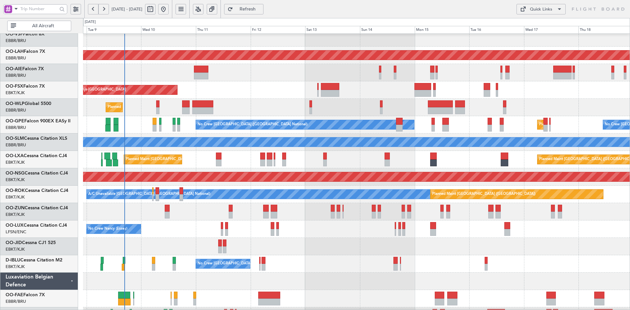
click at [376, 161] on div "Planned Maint [PERSON_NAME]-[GEOGRAPHIC_DATA][PERSON_NAME] ([GEOGRAPHIC_DATA][P…" at bounding box center [356, 151] width 547 height 348
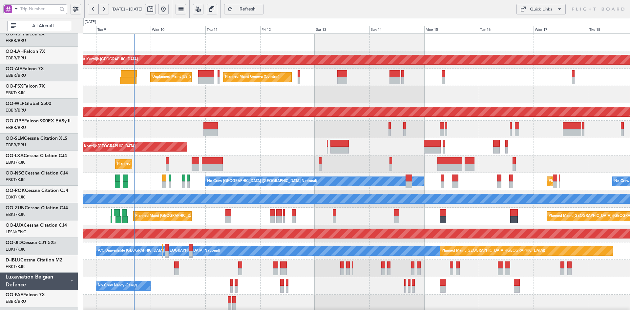
scroll to position [0, 0]
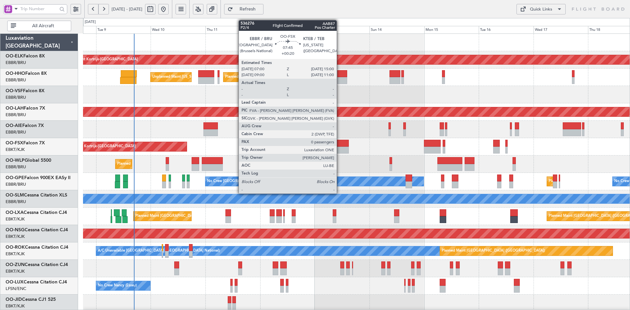
click at [340, 144] on div at bounding box center [340, 143] width 18 height 7
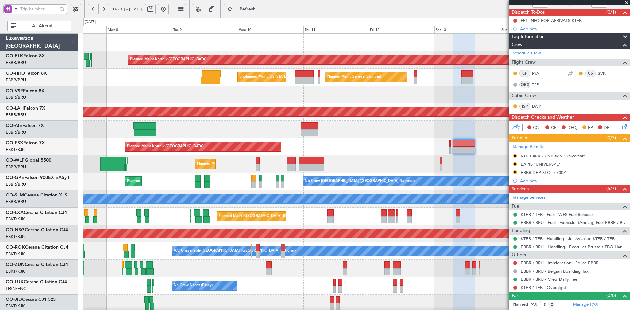
click at [407, 159] on div "Planned Maint Kortrijk-[GEOGRAPHIC_DATA] Planned Maint Geneva ([GEOGRAPHIC_DATA…" at bounding box center [356, 208] width 547 height 348
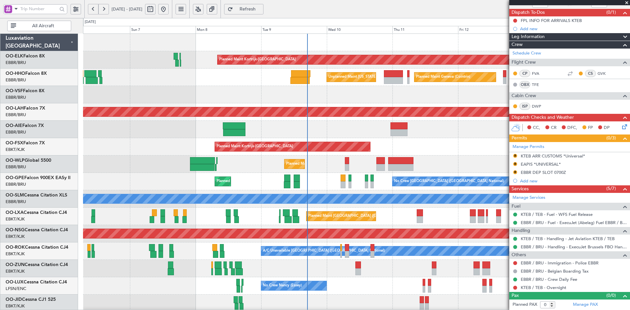
click at [303, 121] on div "Unplanned Maint [GEOGRAPHIC_DATA] ([GEOGRAPHIC_DATA] National)" at bounding box center [356, 129] width 547 height 17
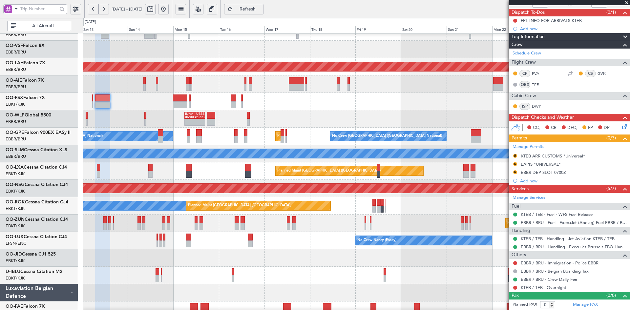
click at [233, 93] on div "Planned Maint Kortrijk-[GEOGRAPHIC_DATA]" at bounding box center [356, 101] width 547 height 17
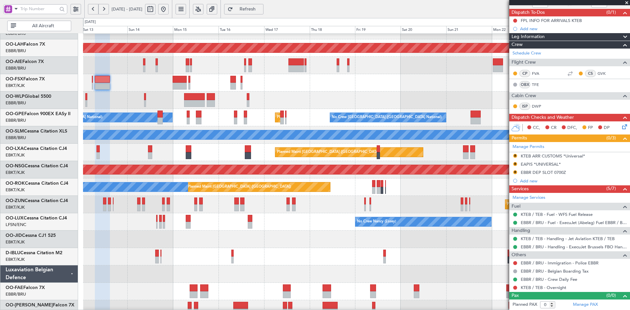
scroll to position [65, 0]
click at [490, 252] on div "No Crew [GEOGRAPHIC_DATA] ([GEOGRAPHIC_DATA] National) A/C Unavailable [GEOGRAP…" at bounding box center [356, 256] width 547 height 17
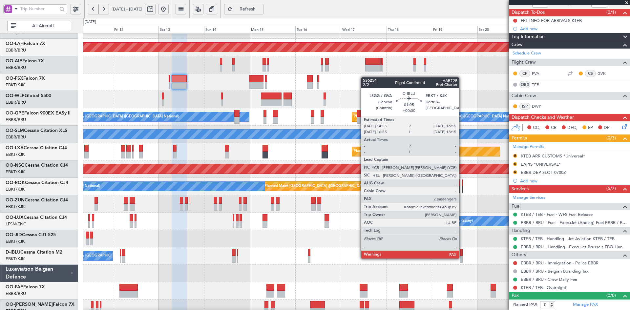
click at [462, 258] on div at bounding box center [461, 259] width 3 height 7
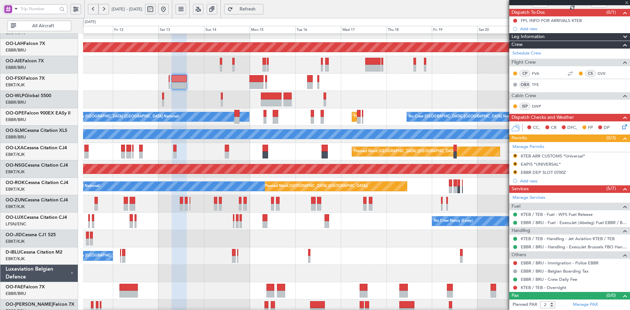
scroll to position [0, 0]
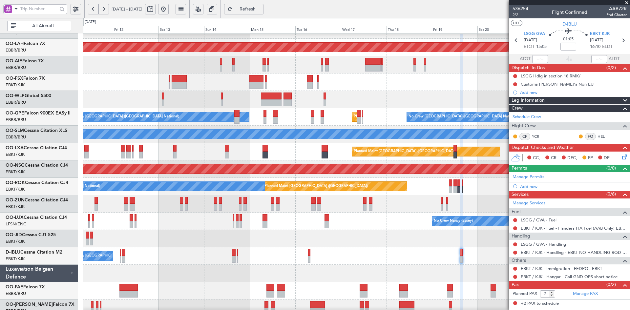
click at [626, 2] on span at bounding box center [627, 3] width 7 height 6
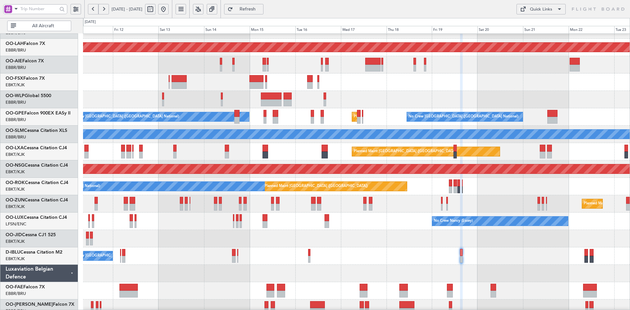
type input "0"
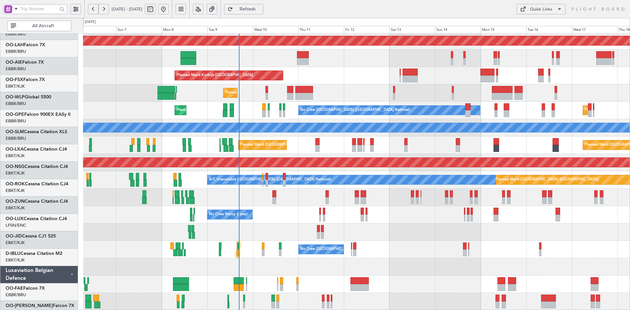
scroll to position [71, 0]
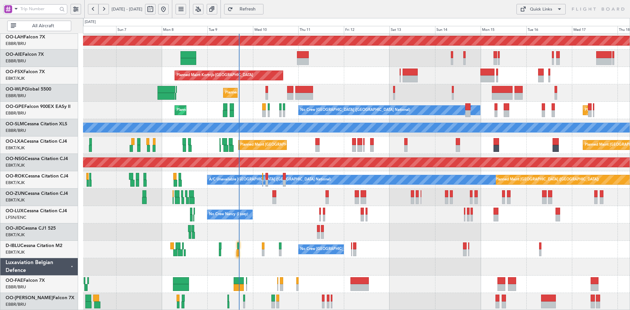
click at [464, 146] on div "Planned Maint [GEOGRAPHIC_DATA] ([GEOGRAPHIC_DATA]) Planned Maint [GEOGRAPHIC_D…" at bounding box center [356, 145] width 547 height 17
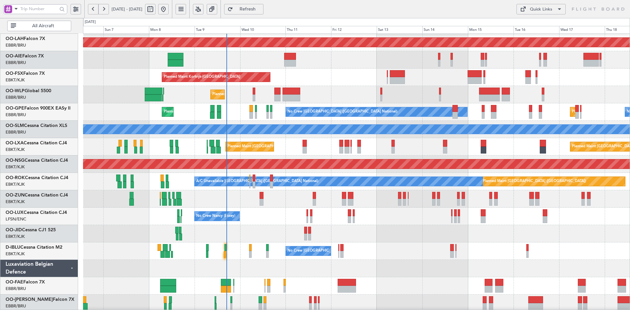
scroll to position [62, 0]
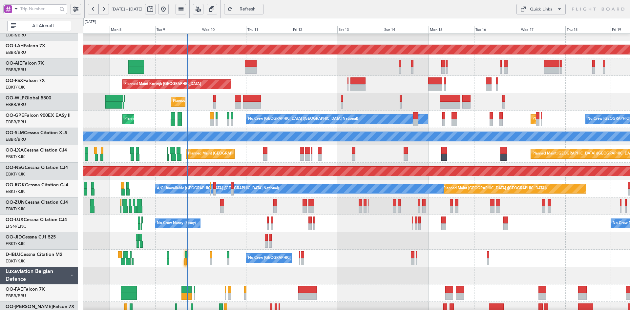
click at [492, 249] on div at bounding box center [356, 240] width 547 height 17
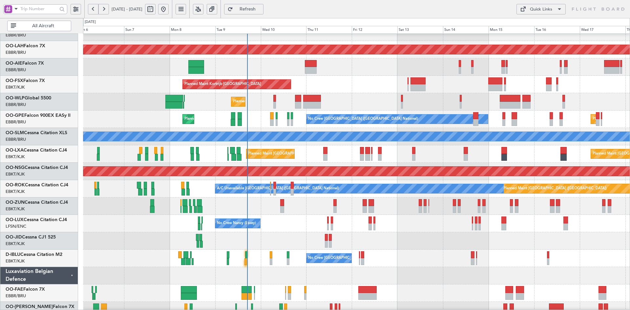
click at [365, 79] on div "Planned Maint Kortrijk-[GEOGRAPHIC_DATA]" at bounding box center [356, 84] width 547 height 17
click at [447, 207] on div "Unplanned Maint [GEOGRAPHIC_DATA] ([GEOGRAPHIC_DATA])" at bounding box center [356, 206] width 547 height 17
